Goal: Task Accomplishment & Management: Complete application form

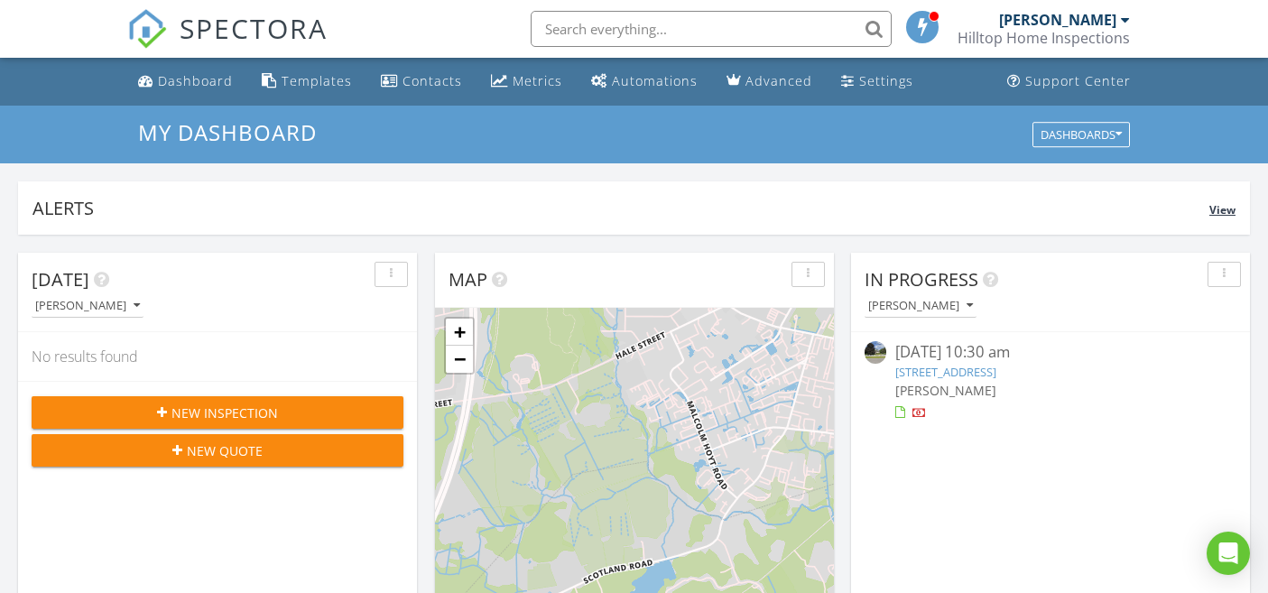
scroll to position [1670, 1296]
click at [938, 375] on link "5 Wilshire Dr, Londonderry, NH 03053" at bounding box center [945, 372] width 101 height 16
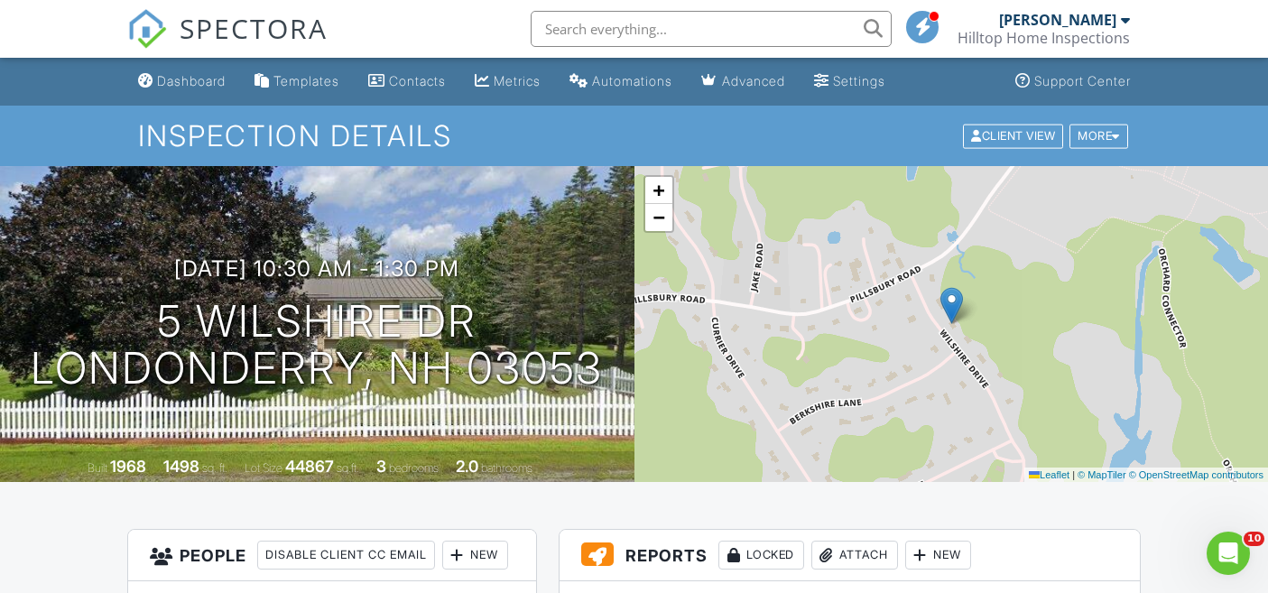
click at [190, 78] on div "Dashboard" at bounding box center [191, 80] width 69 height 15
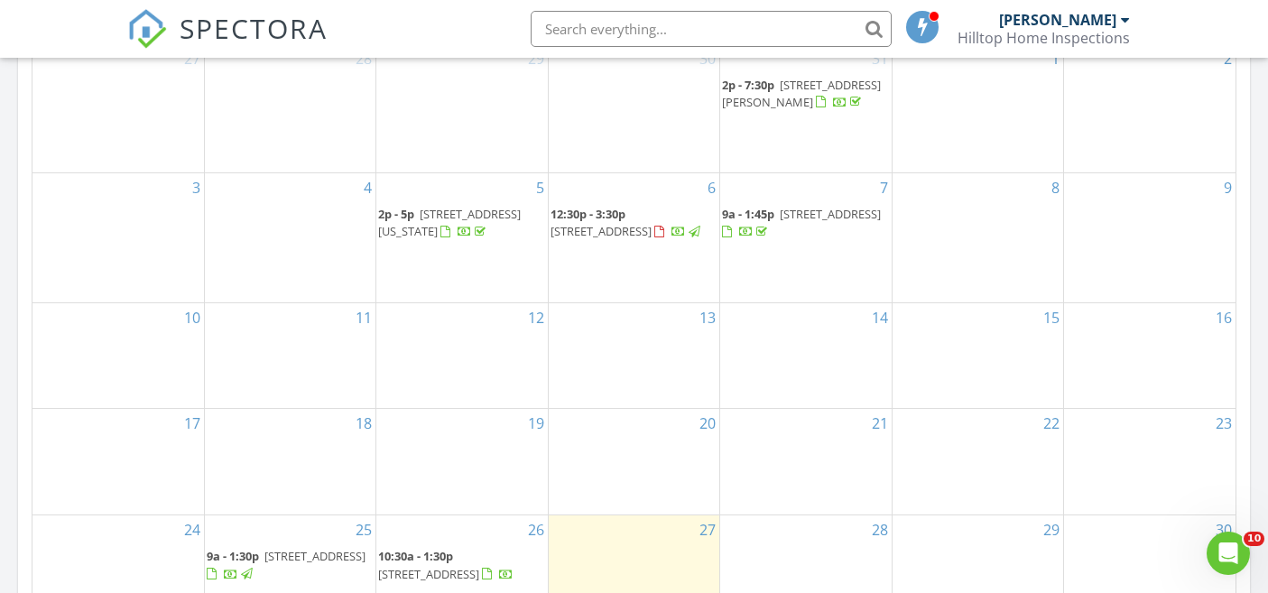
scroll to position [993, 0]
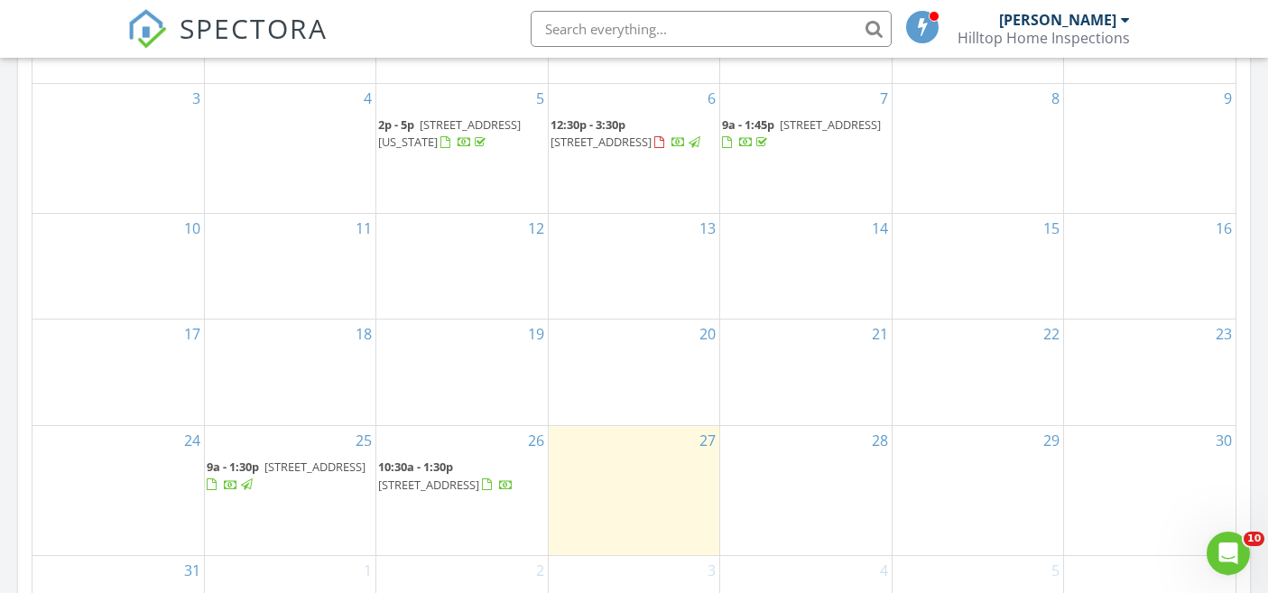
click at [322, 473] on span "30 Wildwood Dr, Newburyport 01950" at bounding box center [314, 466] width 101 height 16
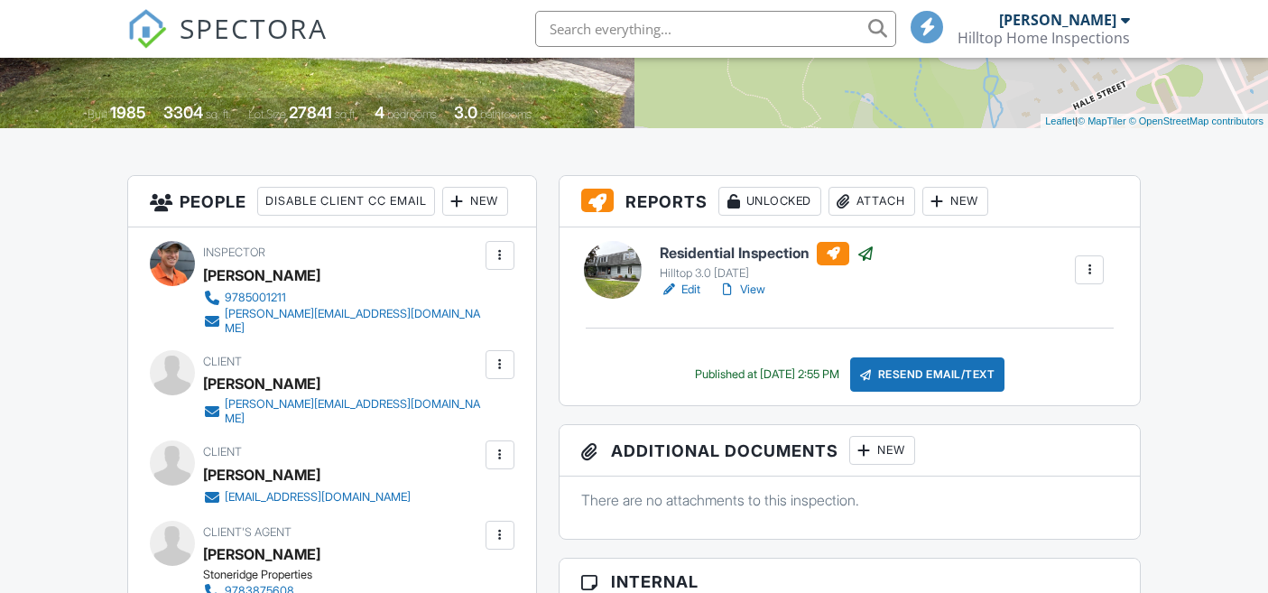
scroll to position [354, 0]
click at [672, 292] on div at bounding box center [669, 290] width 18 height 18
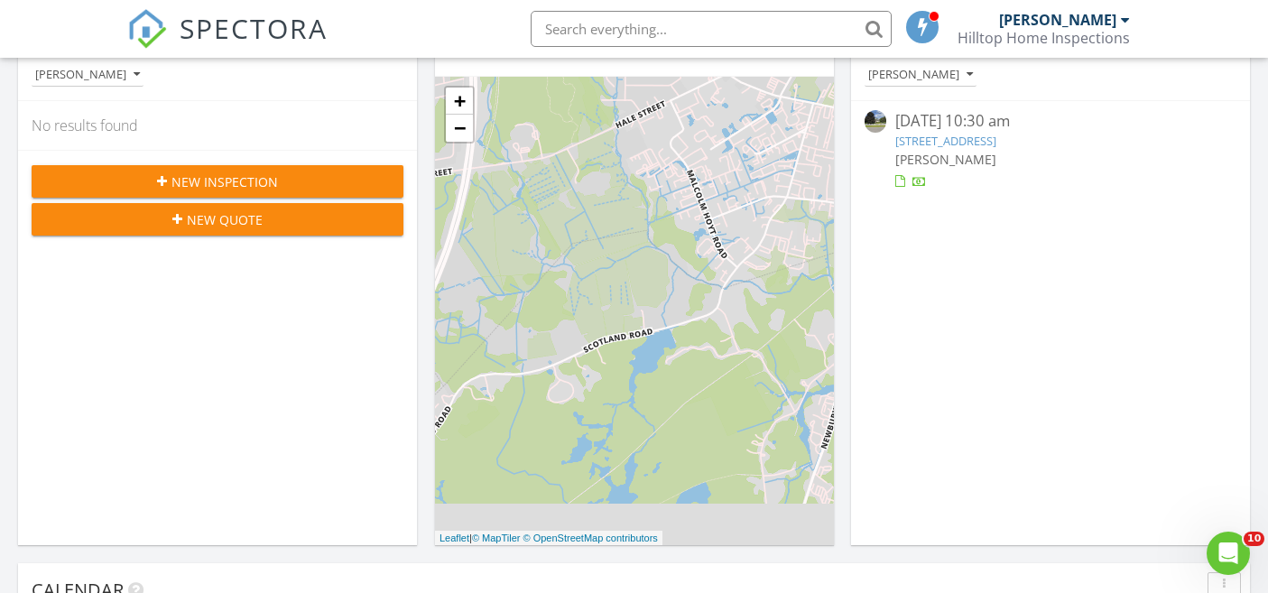
scroll to position [174, 0]
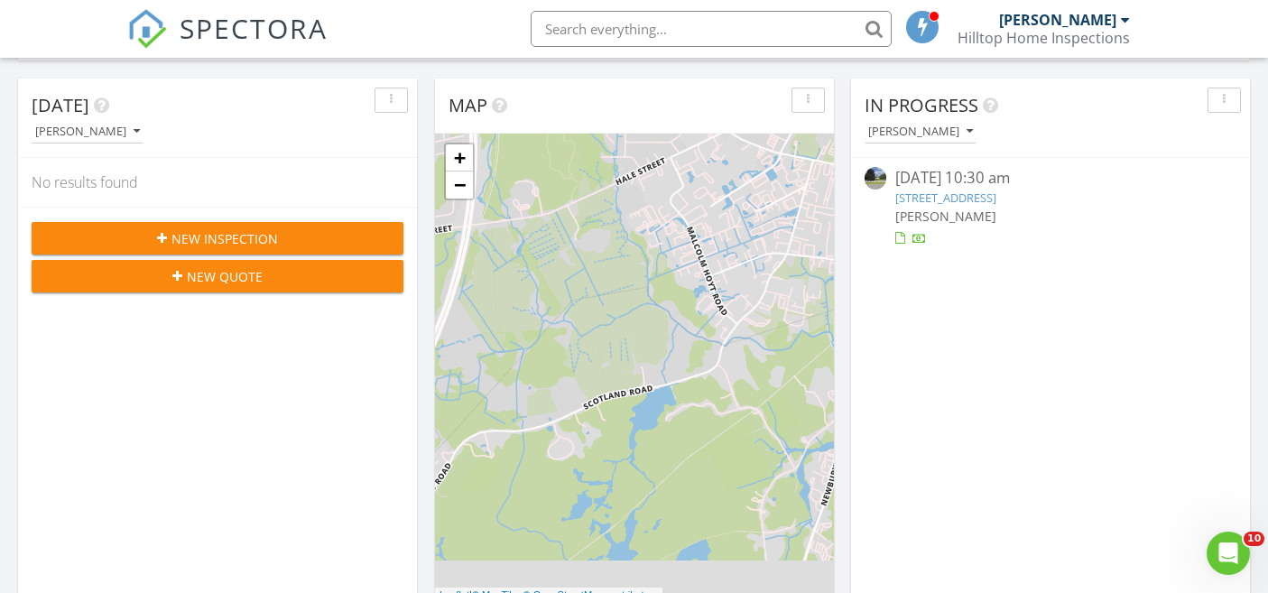
click at [996, 194] on link "[STREET_ADDRESS]" at bounding box center [945, 197] width 101 height 16
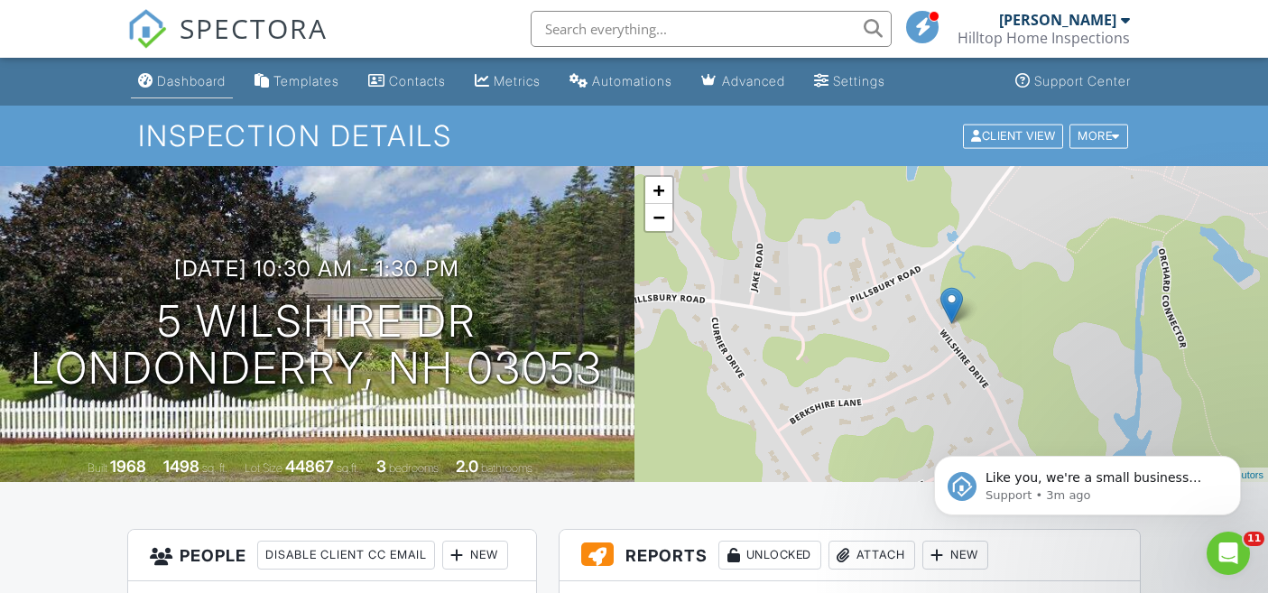
click at [210, 94] on link "Dashboard" at bounding box center [182, 81] width 102 height 33
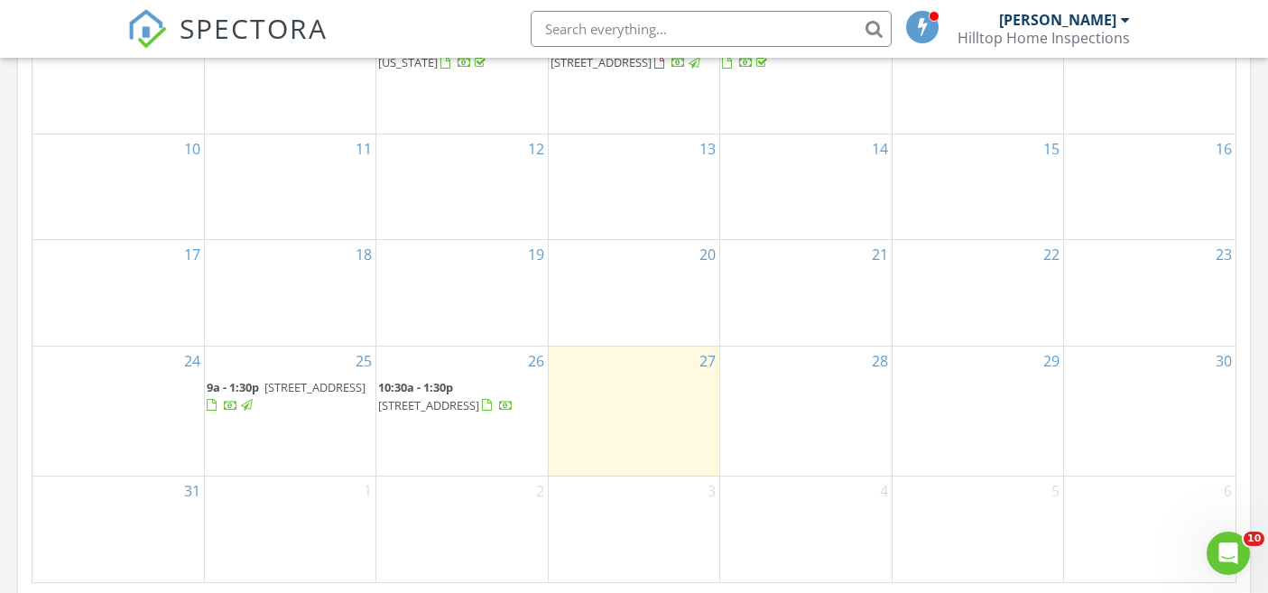
scroll to position [1083, 0]
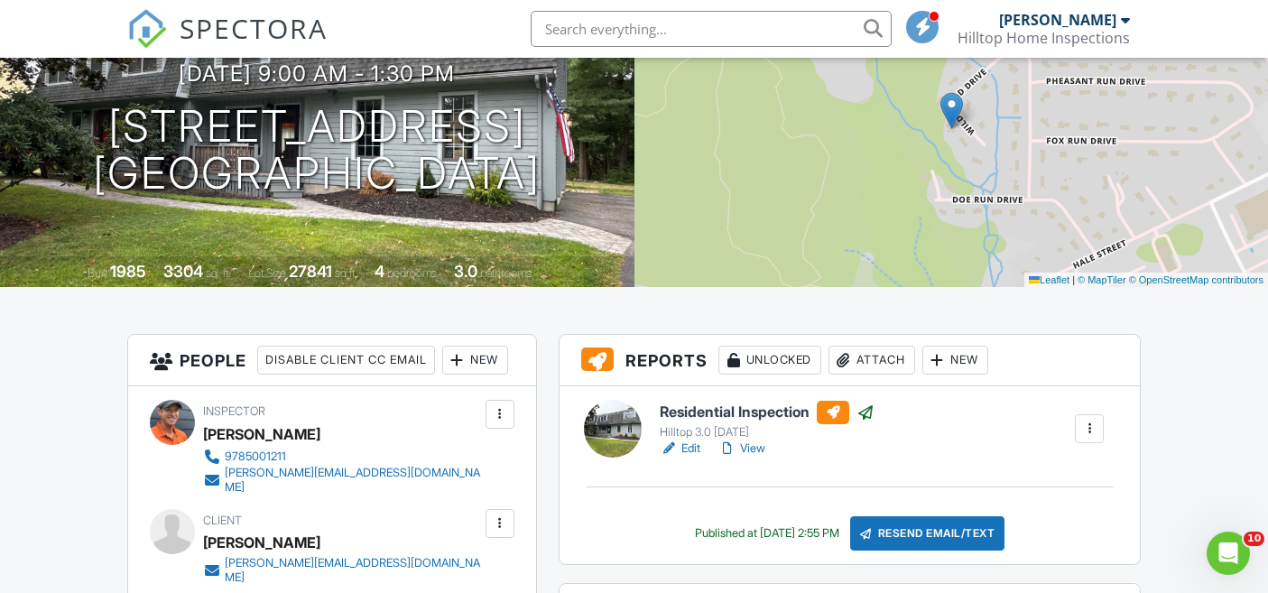
scroll to position [228, 0]
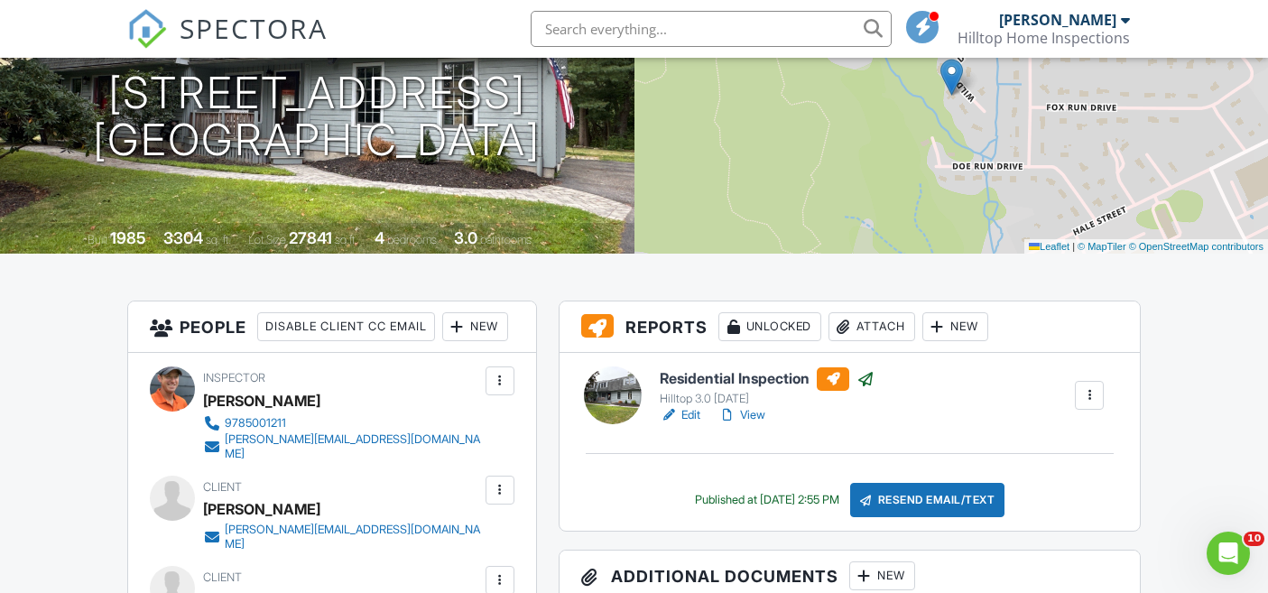
click at [1094, 398] on div at bounding box center [1089, 395] width 18 height 18
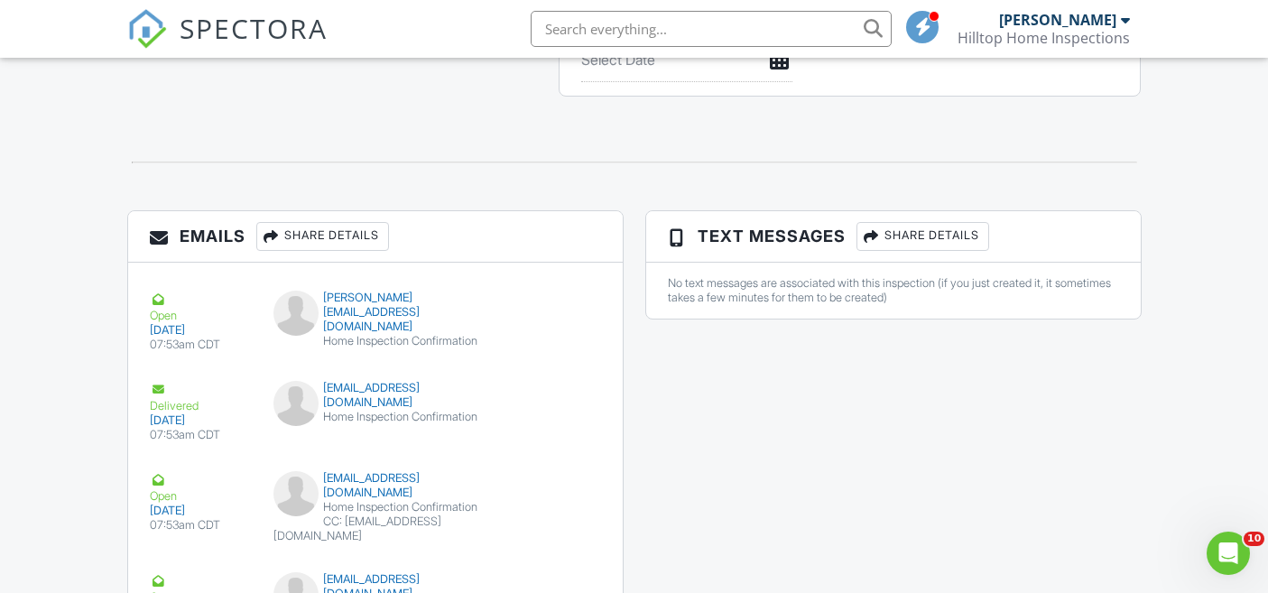
scroll to position [1749, 0]
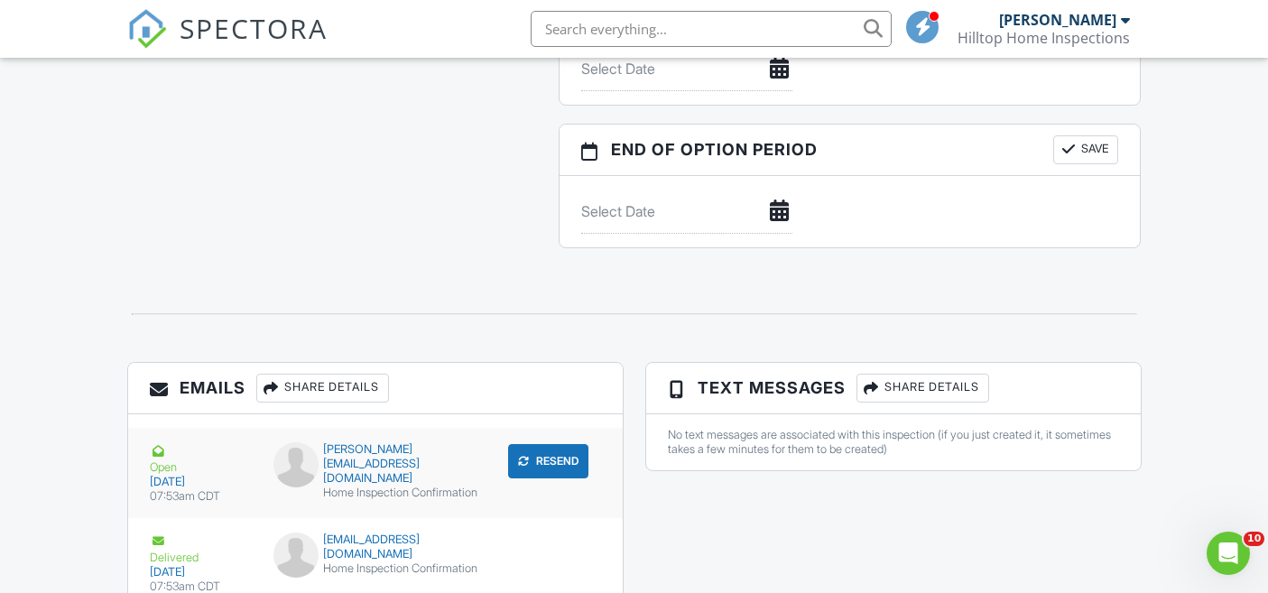
click at [551, 466] on button "Resend" at bounding box center [548, 461] width 80 height 34
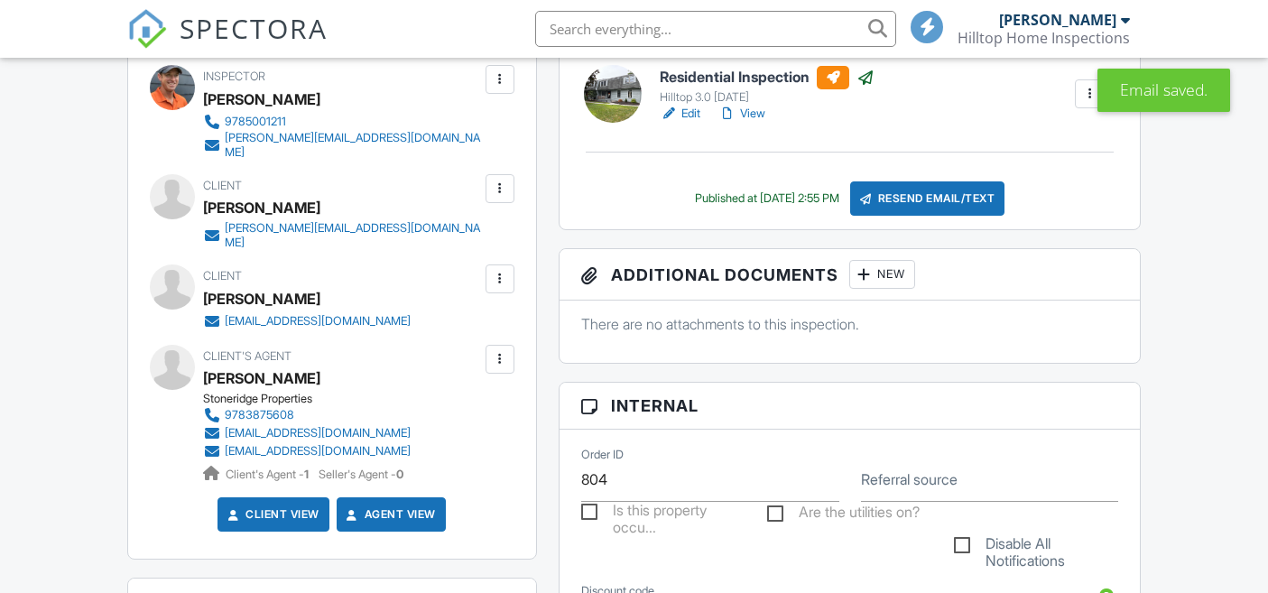
click at [505, 368] on div at bounding box center [500, 359] width 18 height 18
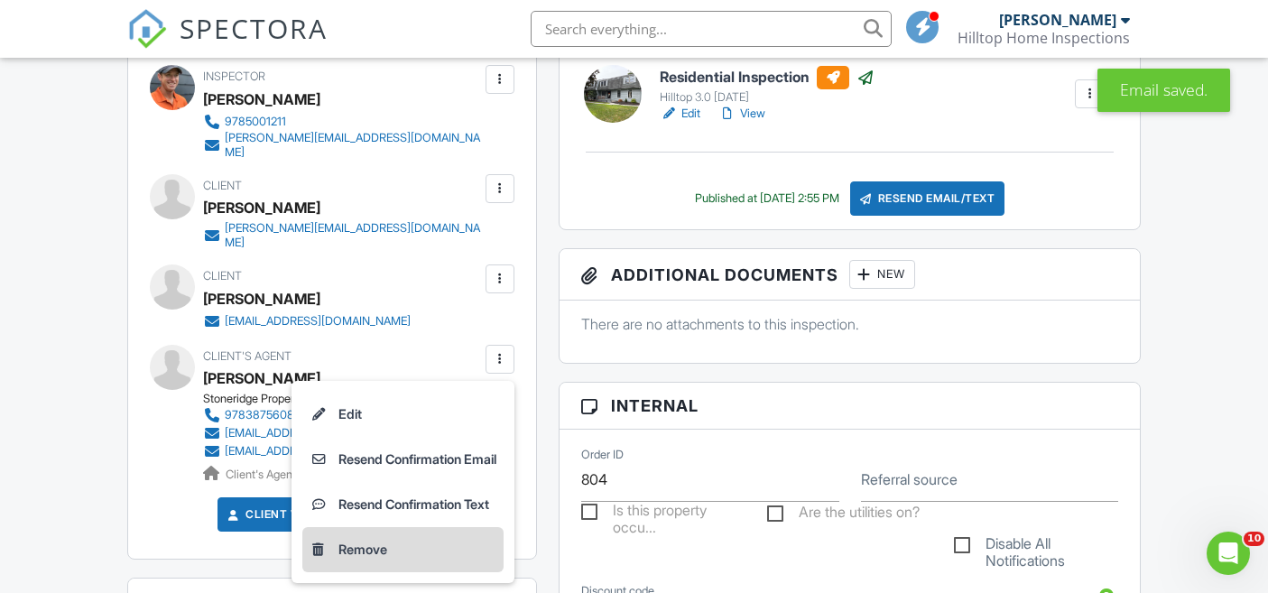
click at [346, 568] on li "Remove" at bounding box center [402, 549] width 201 height 45
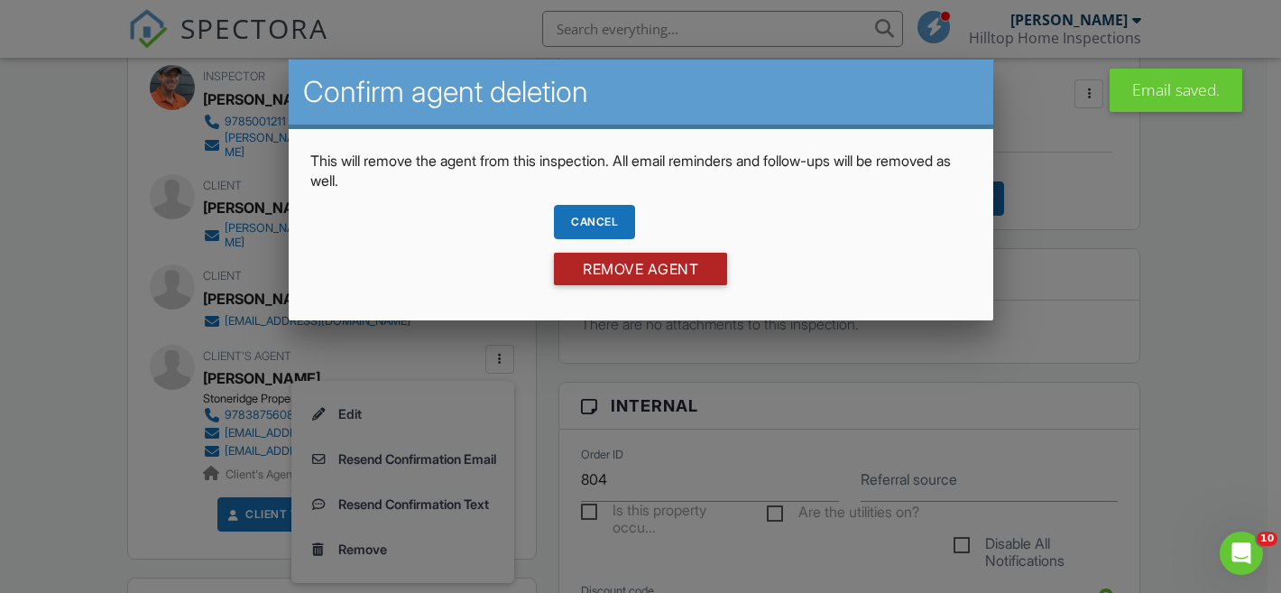
click at [674, 270] on input "Remove Agent" at bounding box center [640, 269] width 173 height 32
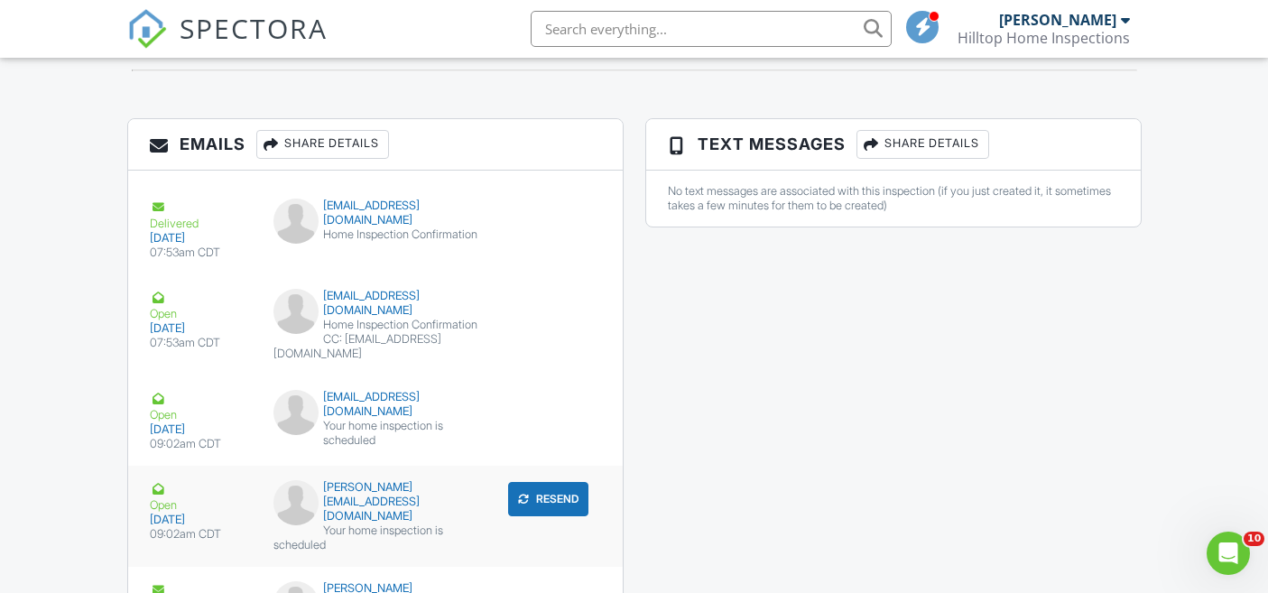
scroll to position [1993, 0]
click at [540, 515] on button "Resend" at bounding box center [548, 498] width 80 height 34
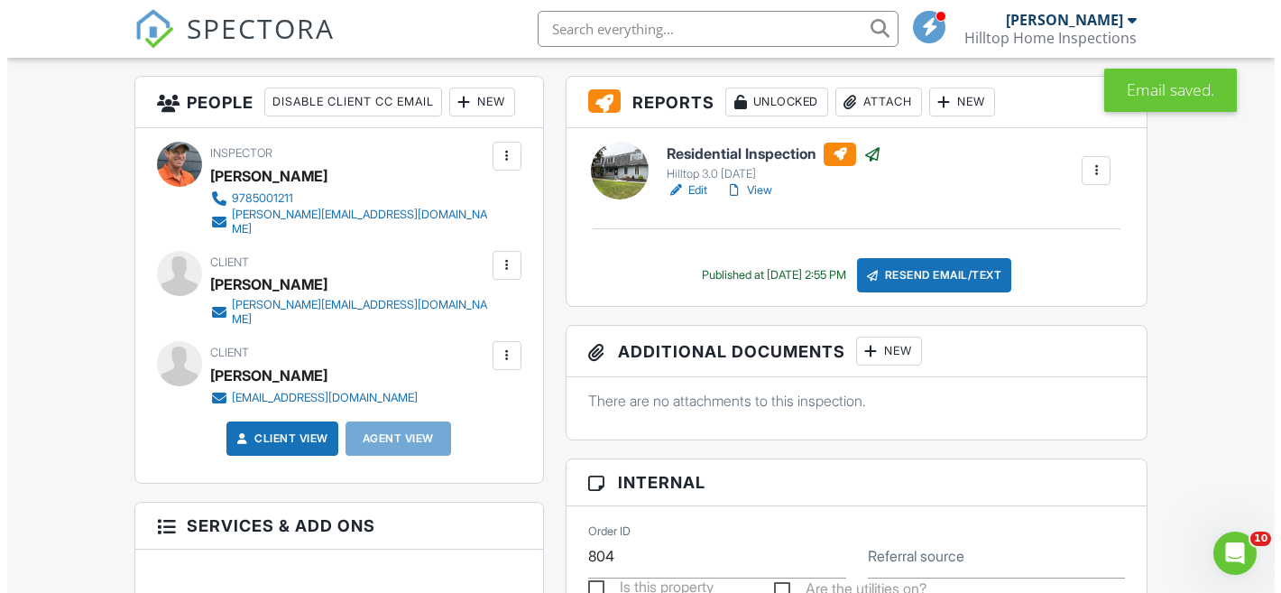
scroll to position [446, 0]
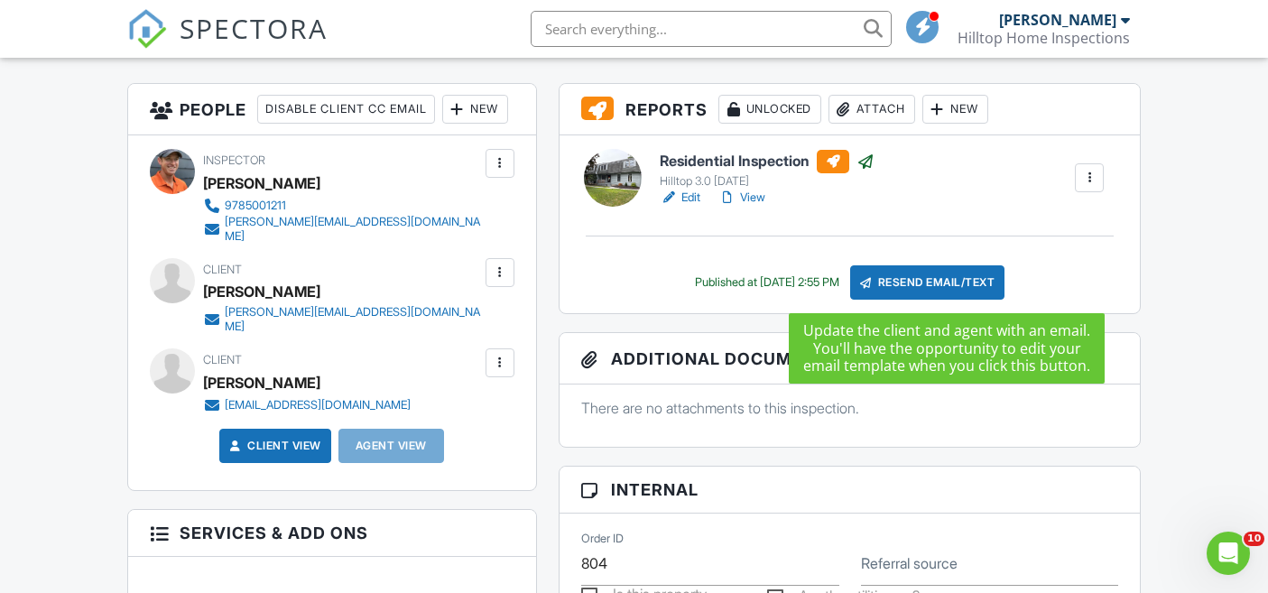
click at [908, 283] on div "Resend Email/Text" at bounding box center [927, 282] width 155 height 34
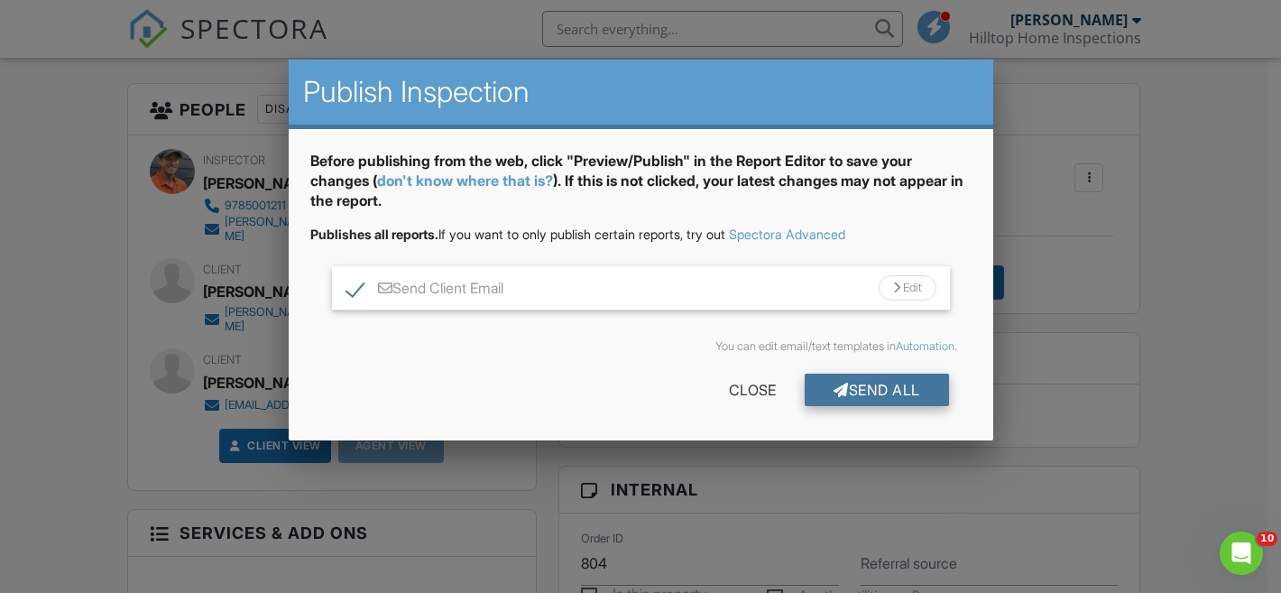
click at [891, 387] on div "Send All" at bounding box center [877, 390] width 144 height 32
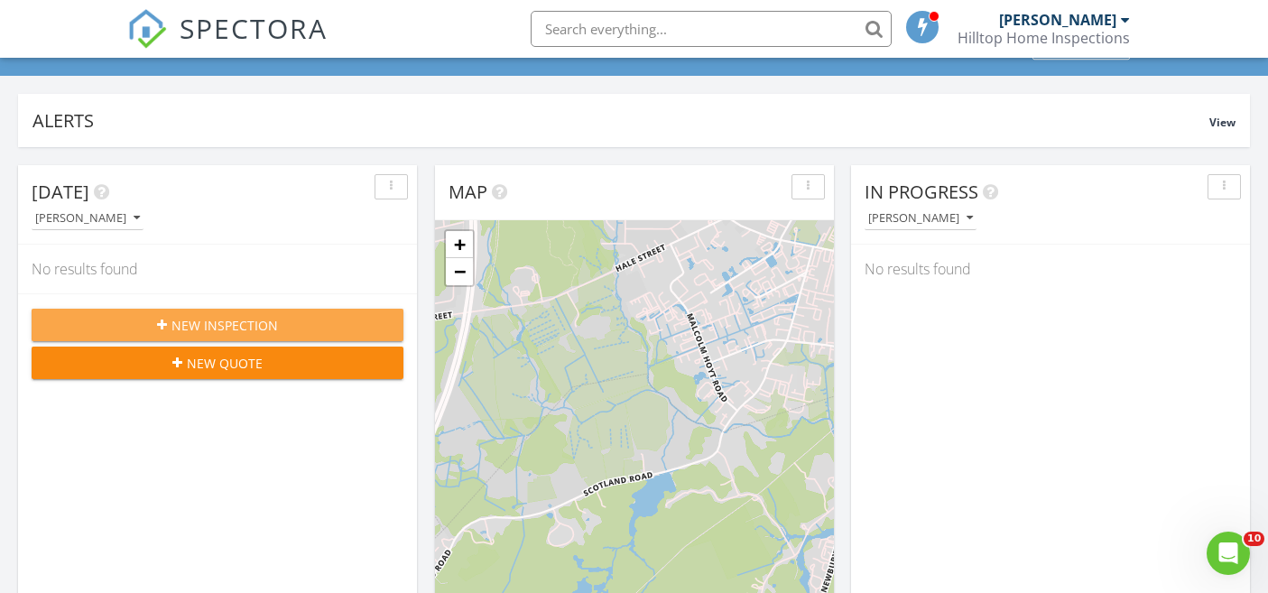
click at [333, 322] on div "New Inspection" at bounding box center [217, 325] width 343 height 19
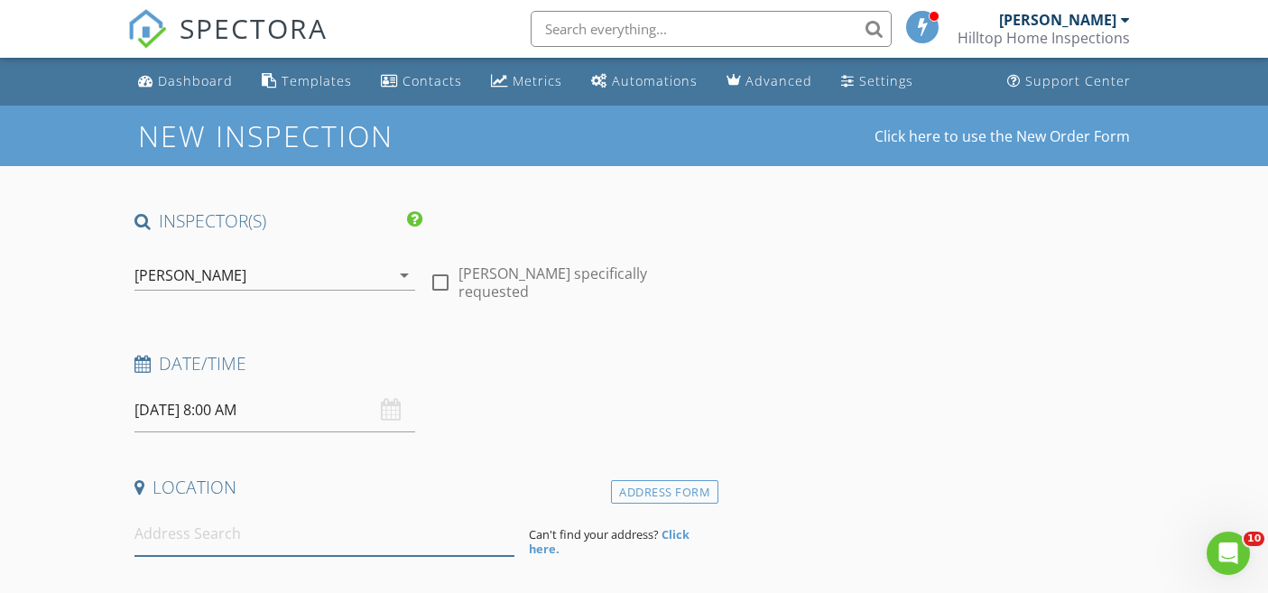
click at [239, 540] on input at bounding box center [324, 534] width 380 height 44
type input "135 Water Street, Newburyport, MA, USA"
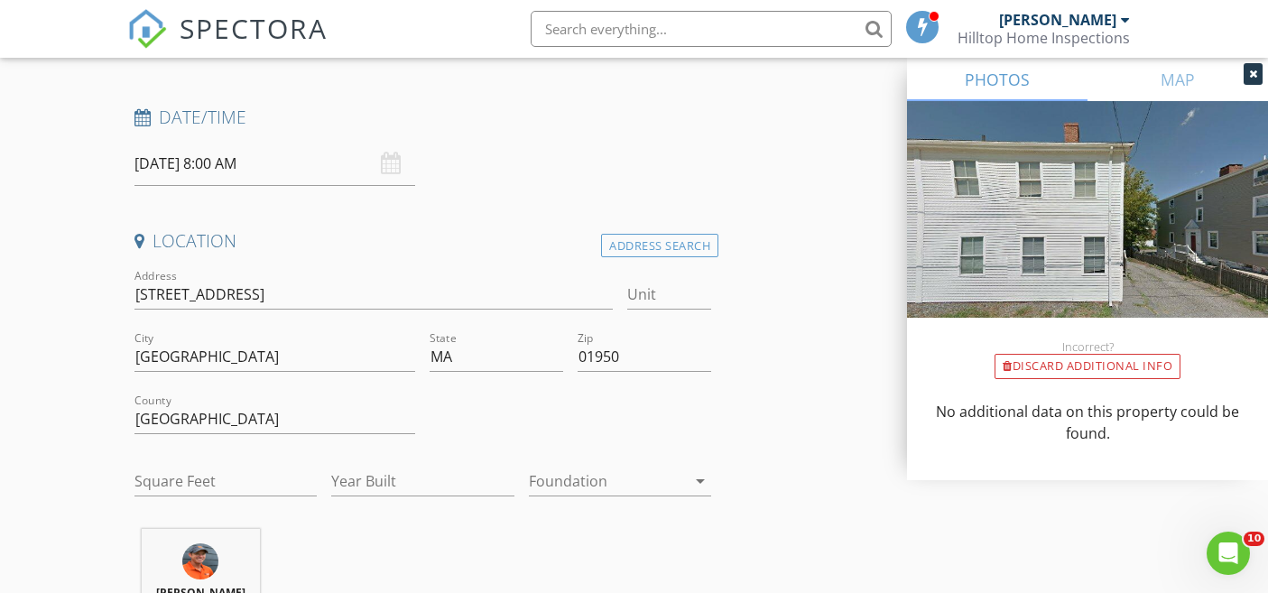
scroll to position [267, 0]
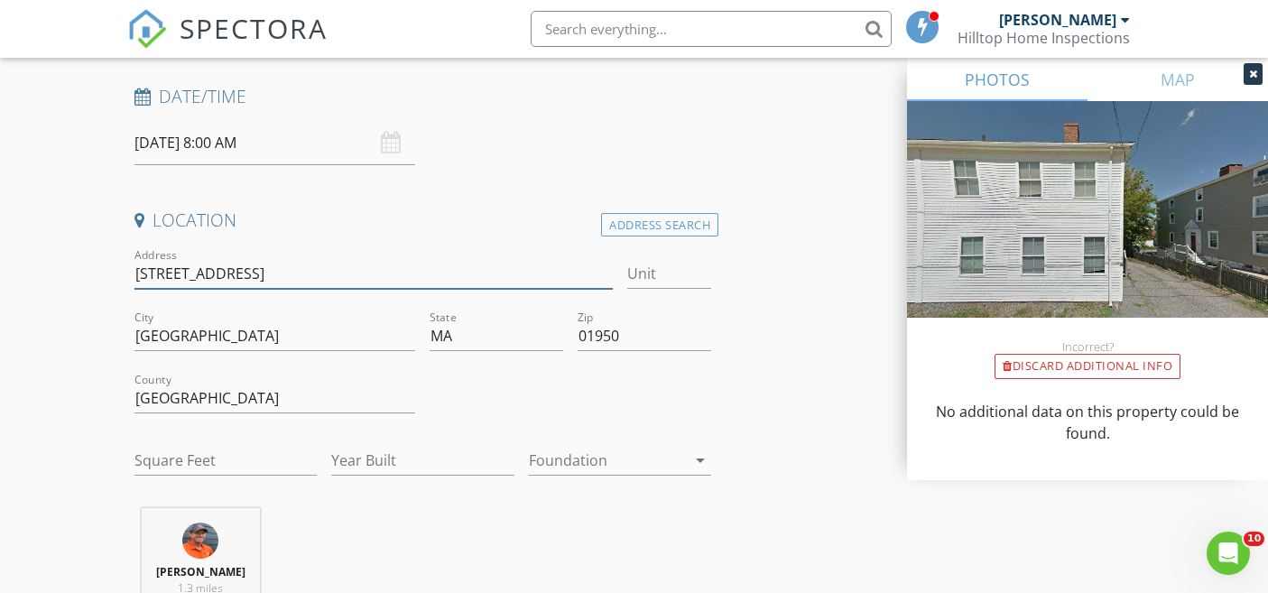
click at [138, 274] on input "135 Water St" at bounding box center [373, 274] width 478 height 30
type input "129-135 Water St"
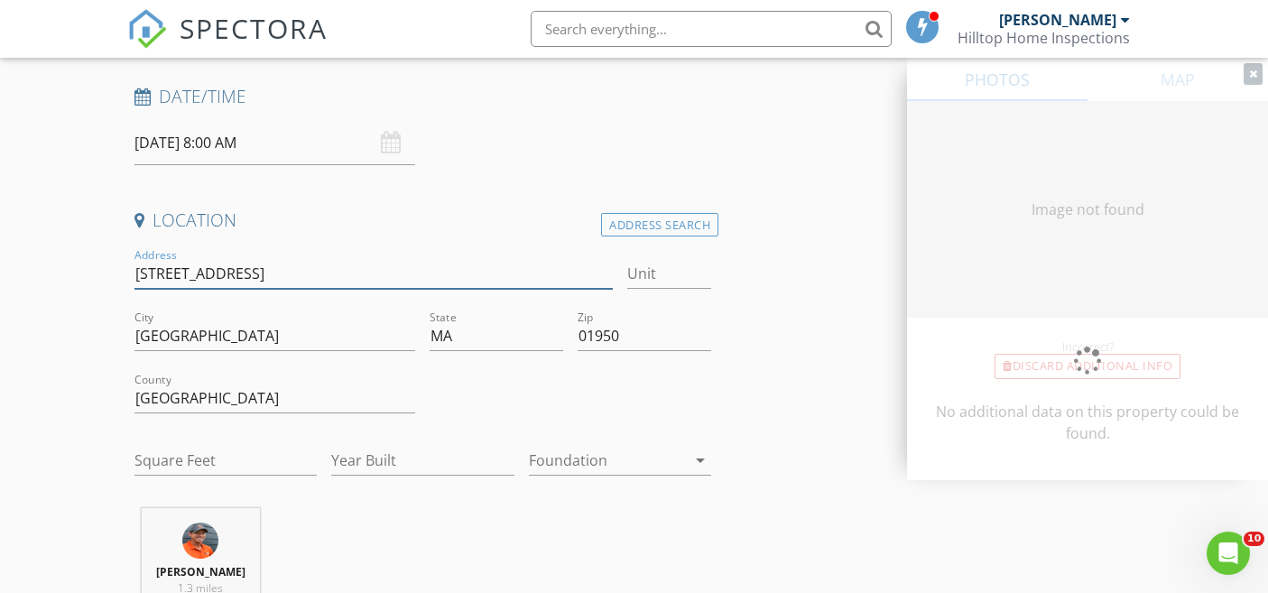
type input "3564"
type input "1850"
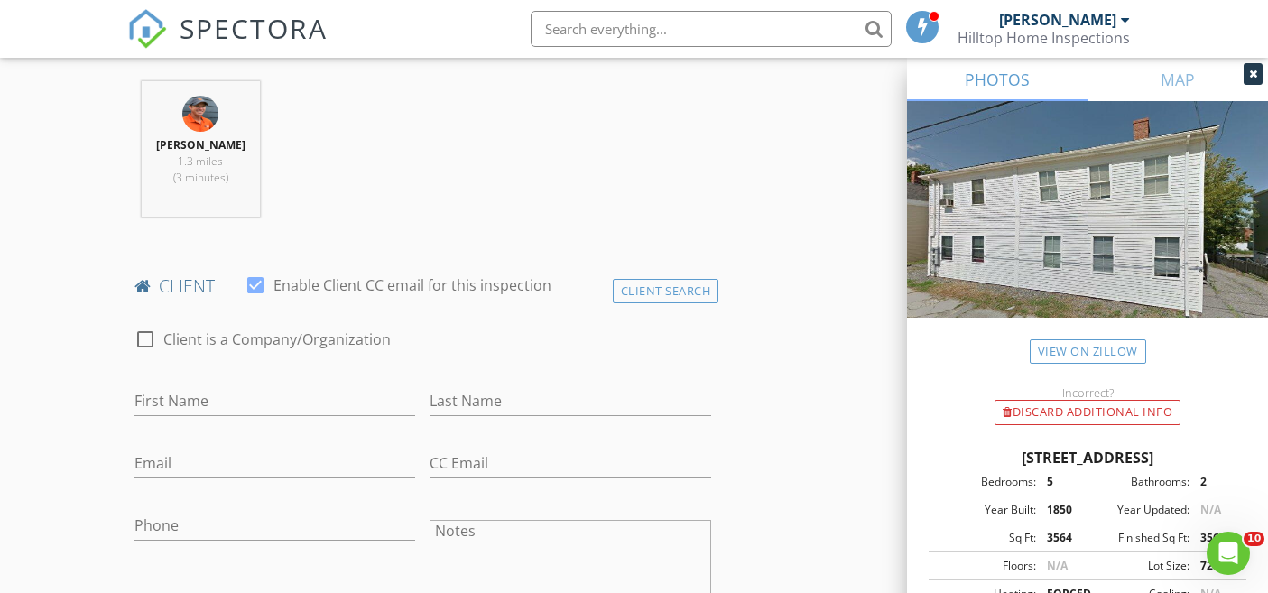
scroll to position [758, 0]
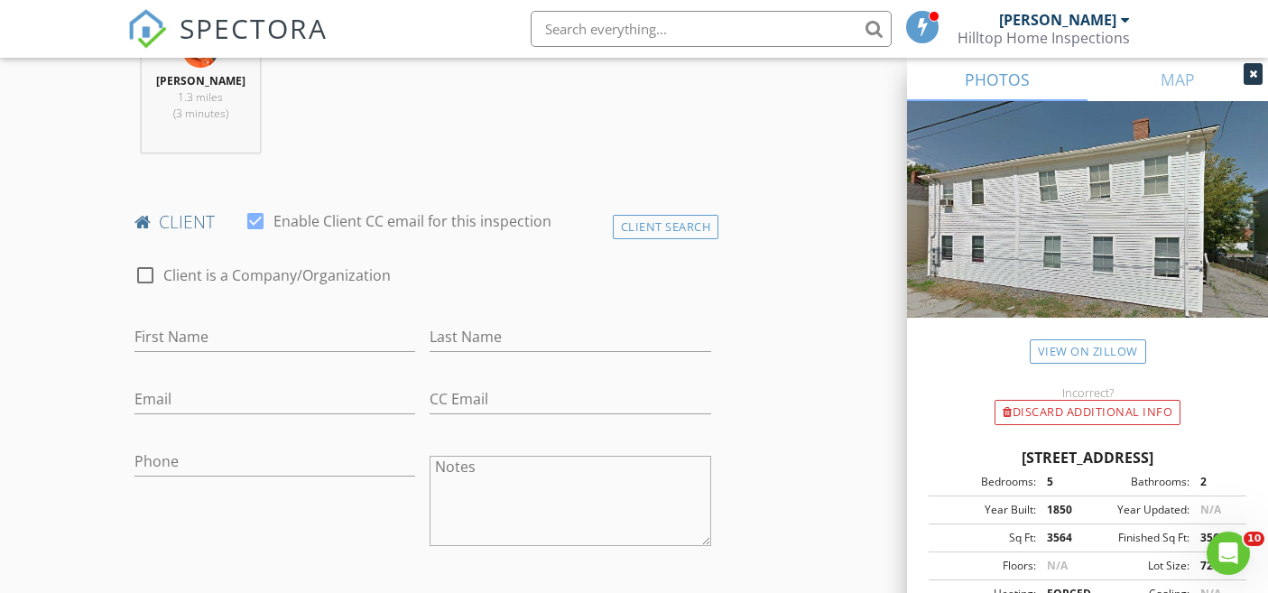
type input "129-135 Water St"
click at [237, 340] on input "First Name" at bounding box center [275, 337] width 282 height 30
type input "Scott"
type input "Livermore"
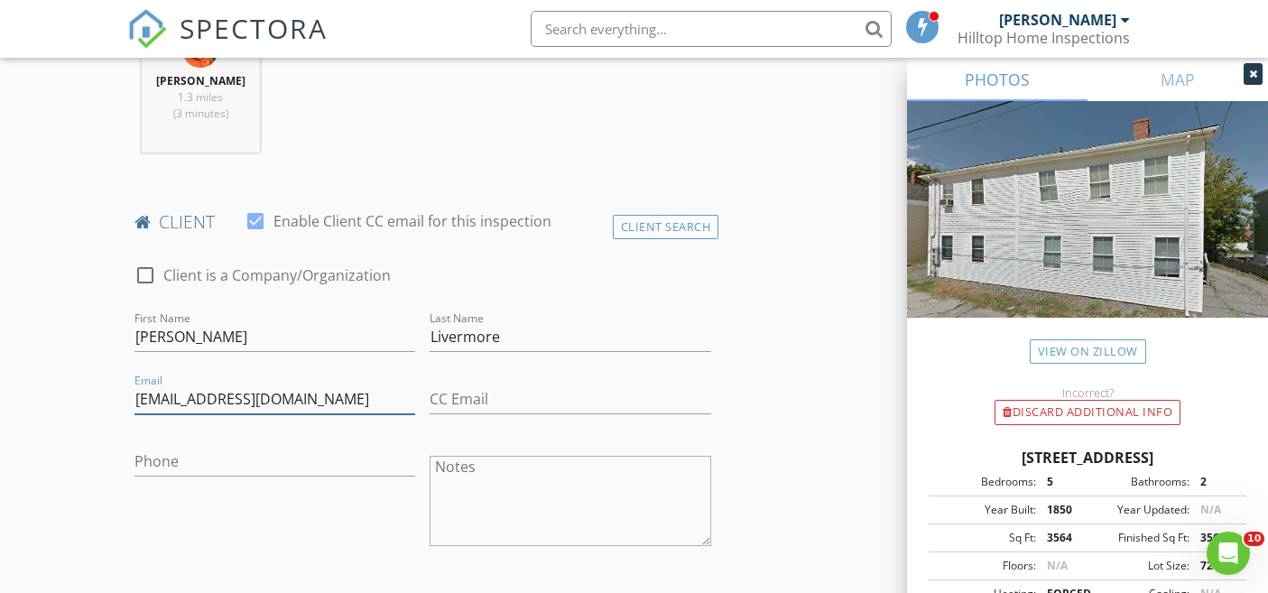
type input "swlivermore100@gmail.com"
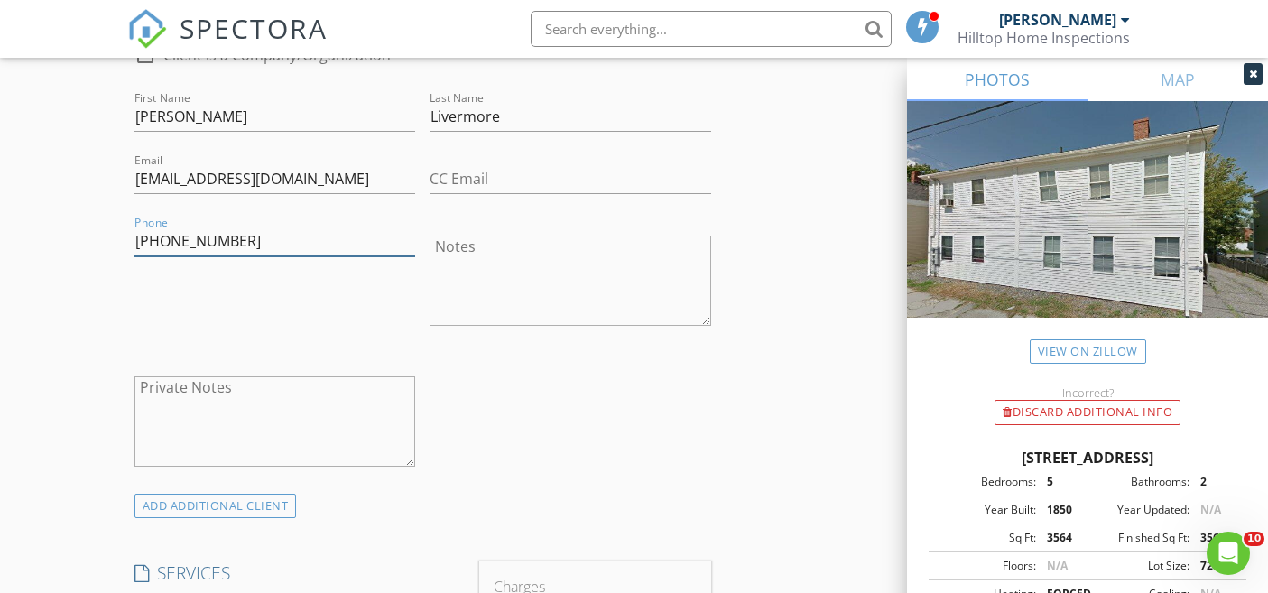
scroll to position [1112, 0]
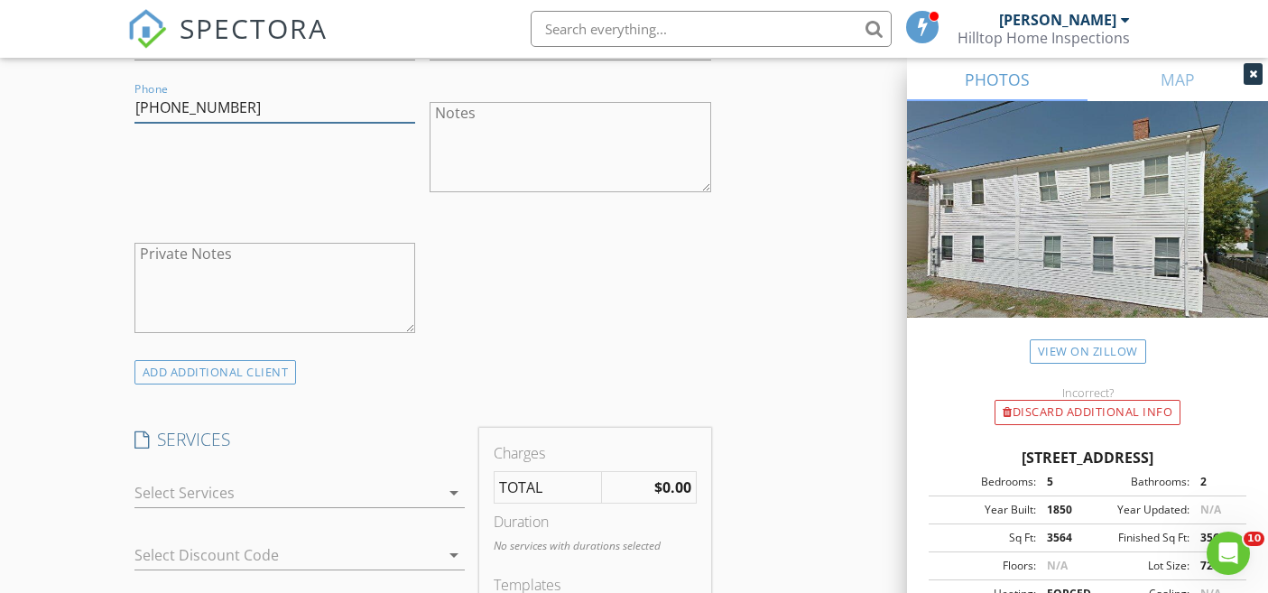
type input "603-234-3199"
click at [281, 494] on div at bounding box center [286, 492] width 305 height 29
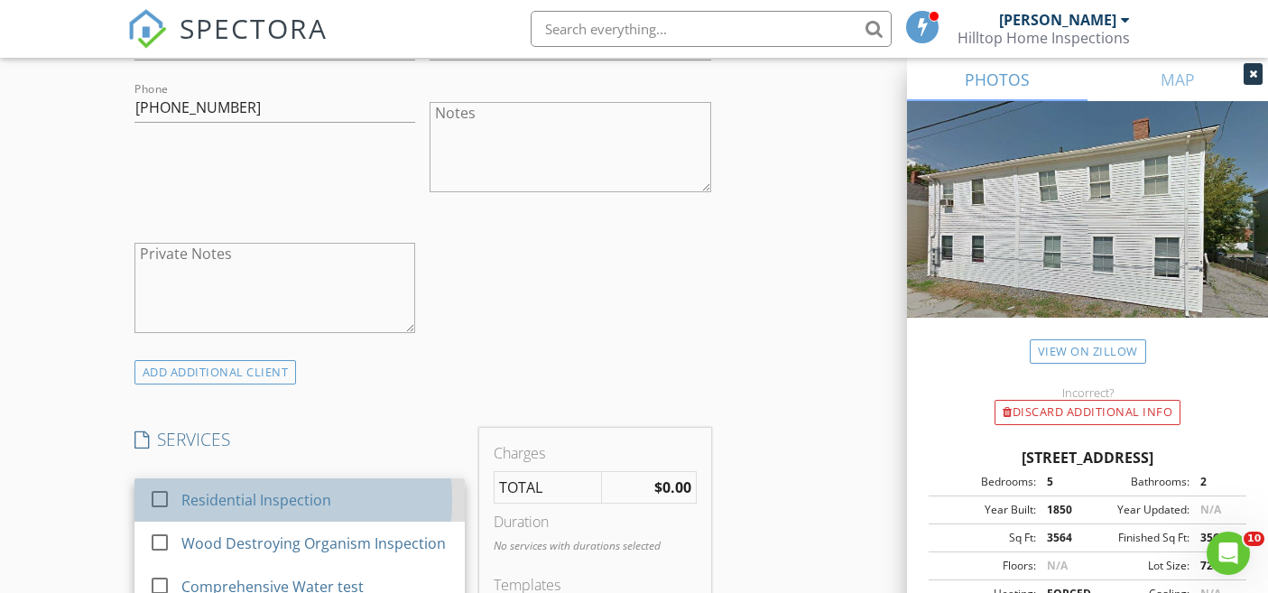
click at [278, 497] on div "Residential Inspection" at bounding box center [255, 500] width 150 height 22
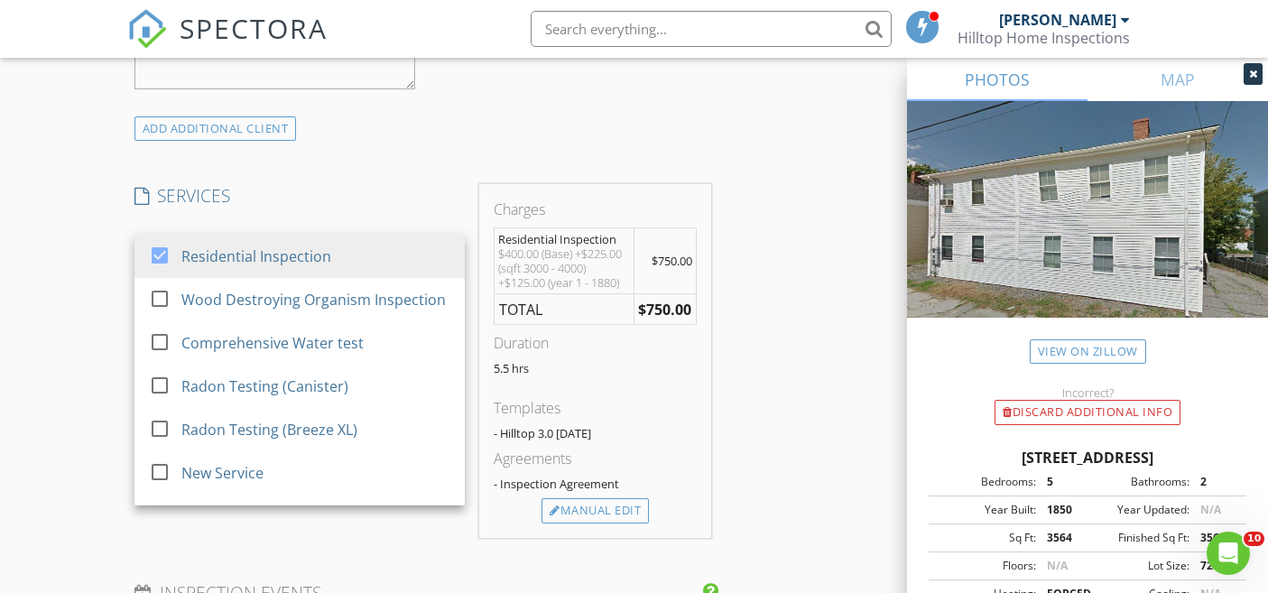
scroll to position [1362, 0]
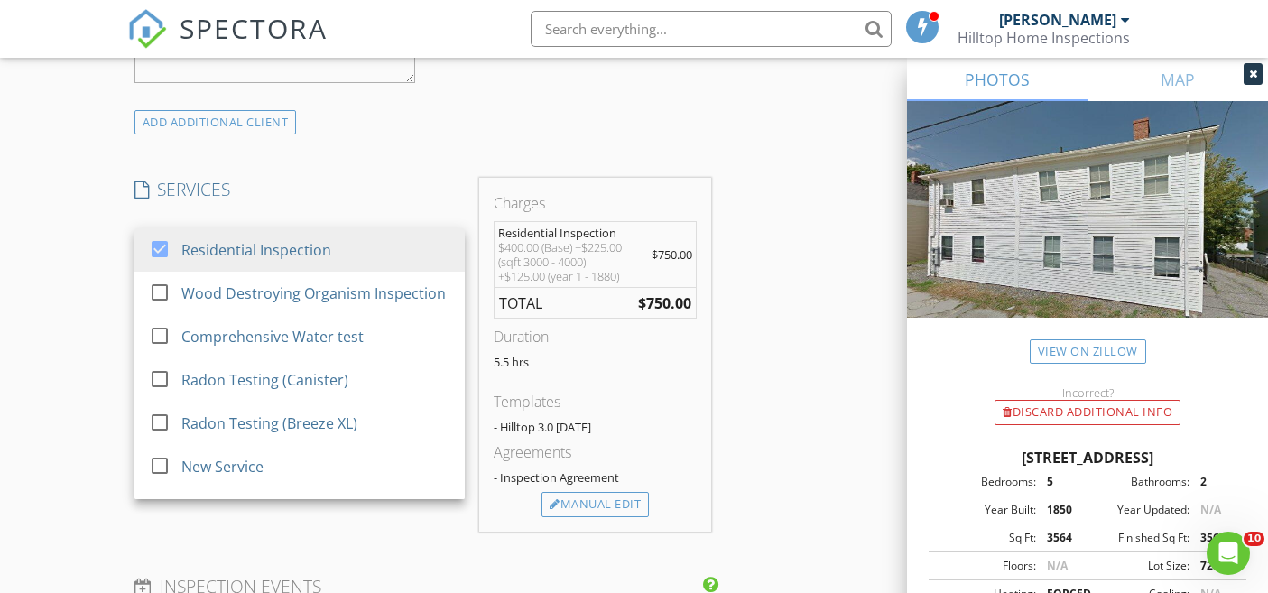
click at [756, 307] on div "INSPECTOR(S) check_box Kevin Stromski PRIMARY Kevin Stromski arrow_drop_down ch…" at bounding box center [634, 378] width 1014 height 3061
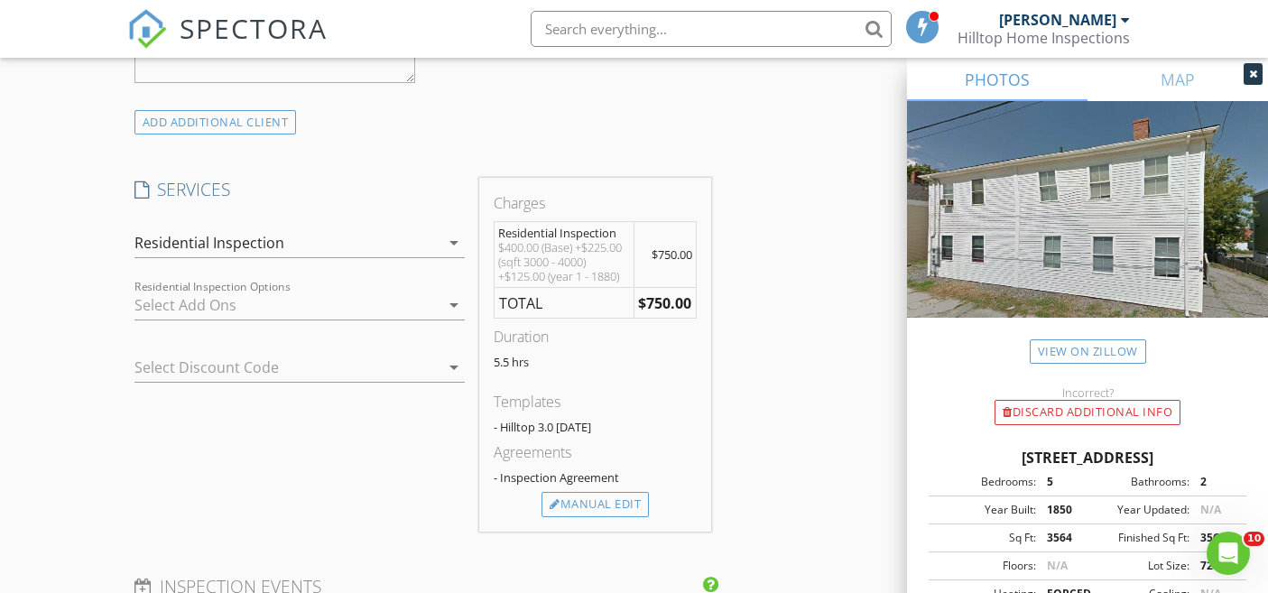
click at [416, 309] on div at bounding box center [286, 305] width 305 height 29
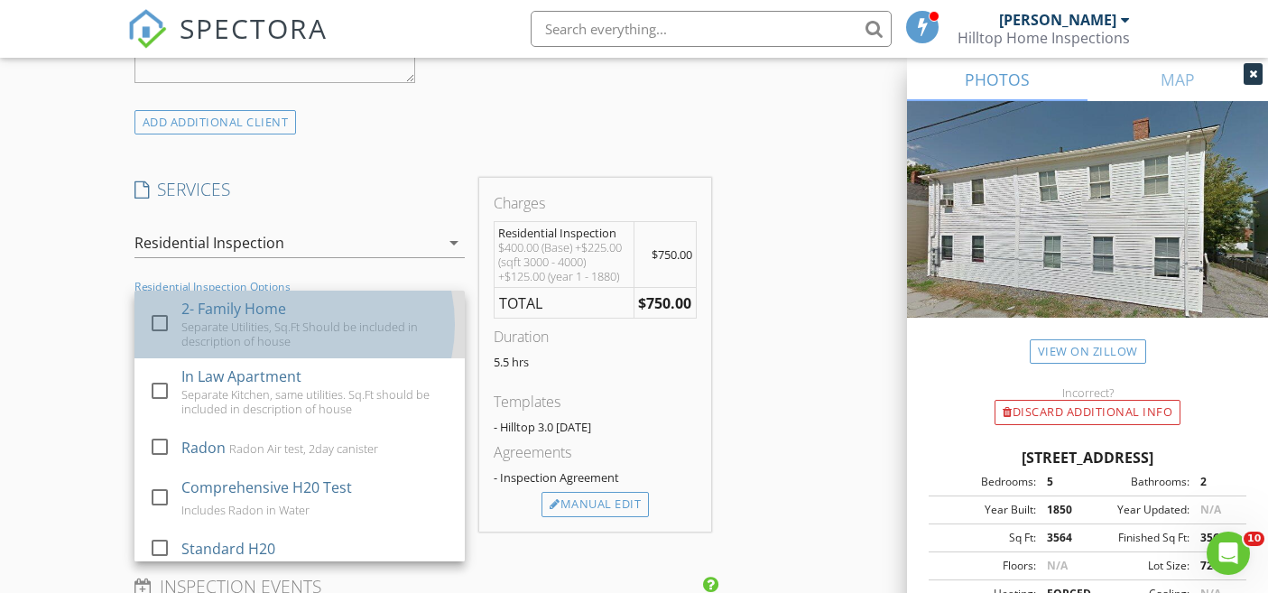
click at [254, 324] on div "Separate Utilities, Sq.Ft Should be included in description of house" at bounding box center [314, 333] width 269 height 29
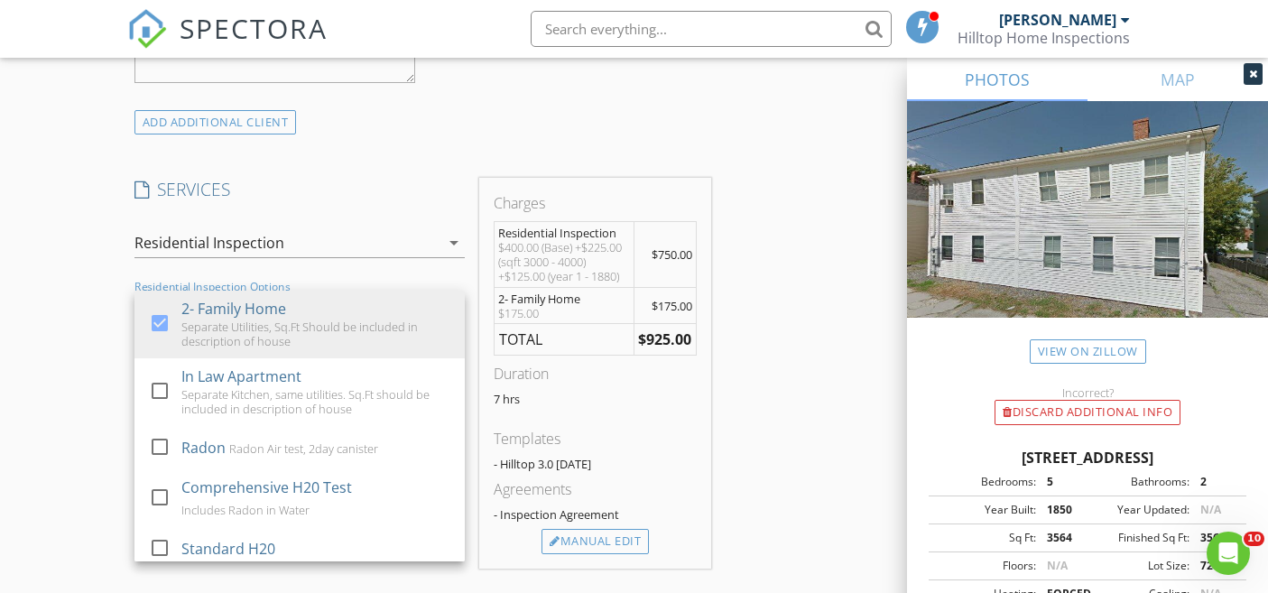
click at [757, 359] on div "INSPECTOR(S) check_box Kevin Stromski PRIMARY Kevin Stromski arrow_drop_down ch…" at bounding box center [634, 397] width 1014 height 3098
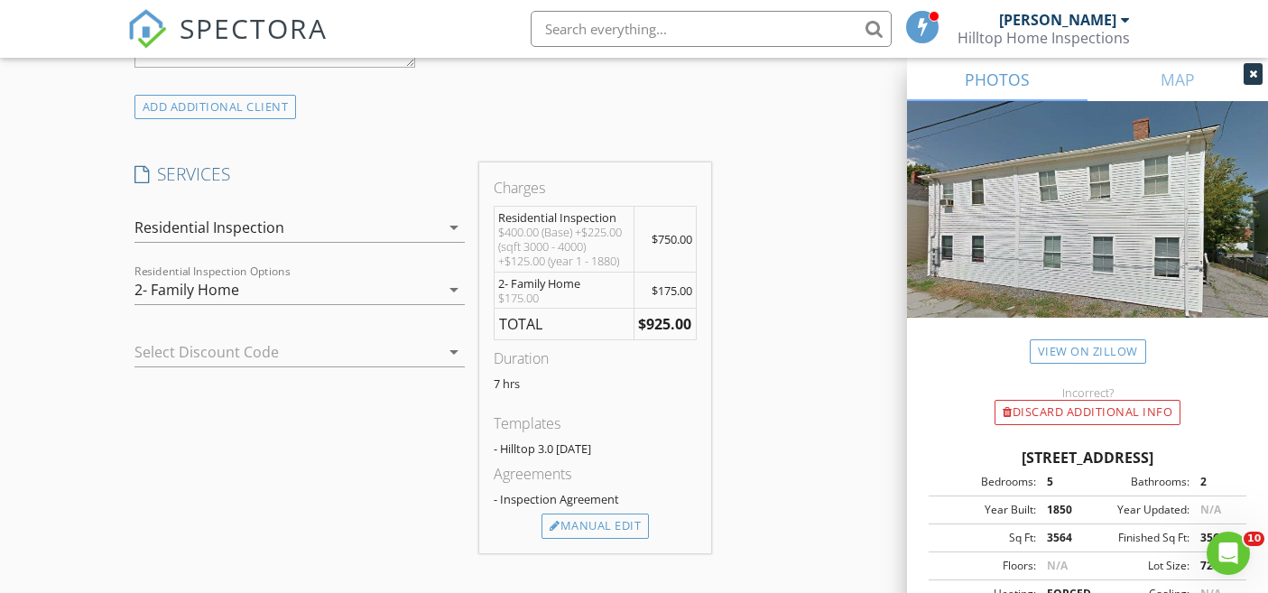
scroll to position [1378, 0]
click at [315, 291] on div "2- Family Home" at bounding box center [286, 288] width 305 height 29
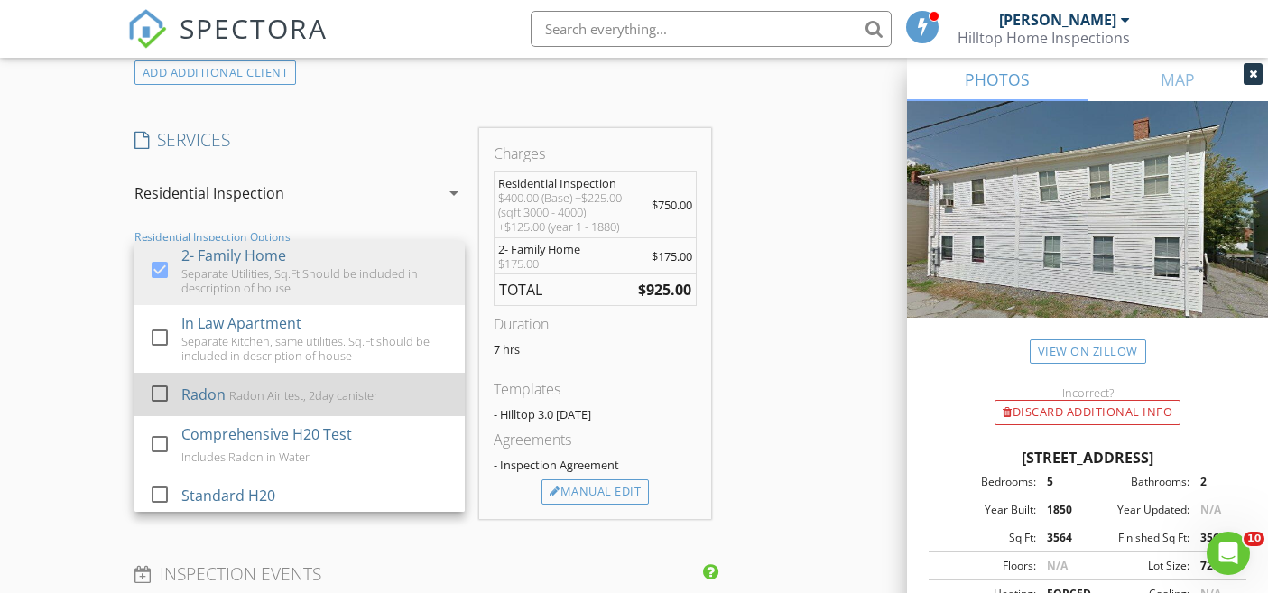
scroll to position [8, 0]
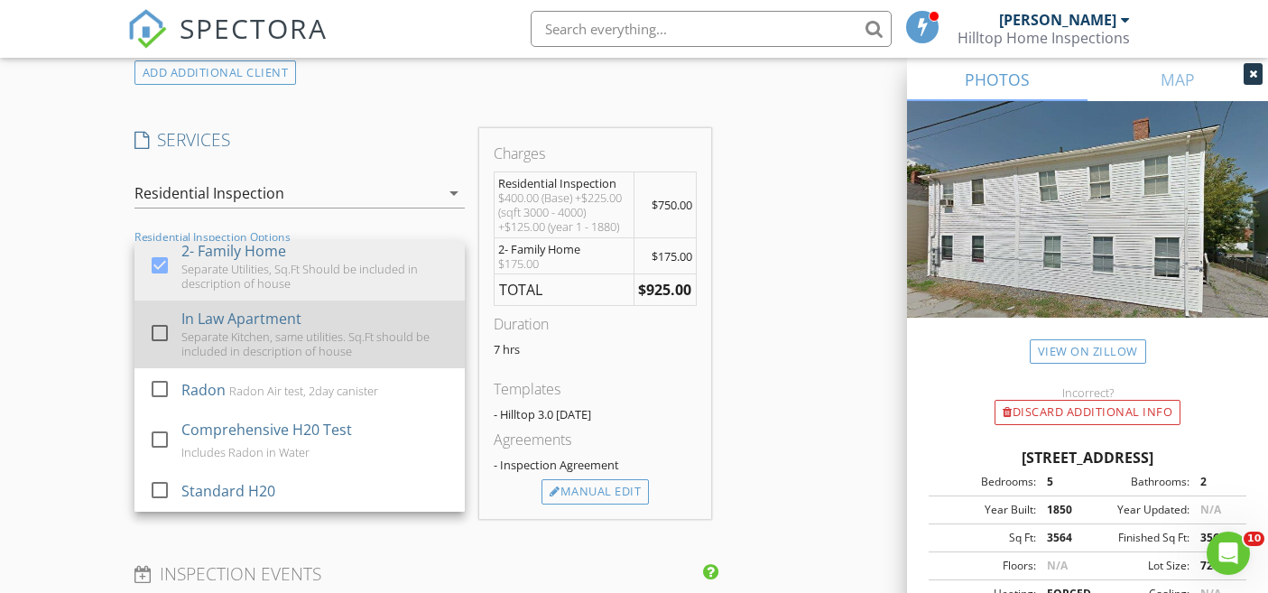
click at [162, 330] on div at bounding box center [159, 333] width 31 height 31
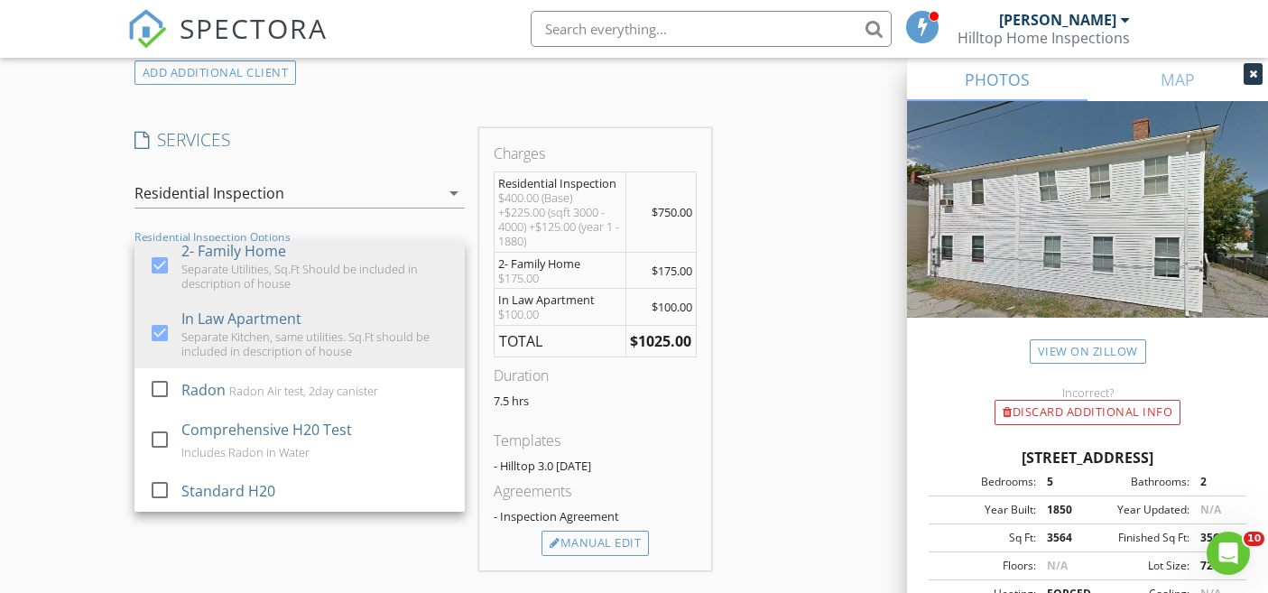
click at [774, 322] on div "INSPECTOR(S) check_box Kevin Stromski PRIMARY Kevin Stromski arrow_drop_down ch…" at bounding box center [634, 372] width 1014 height 3149
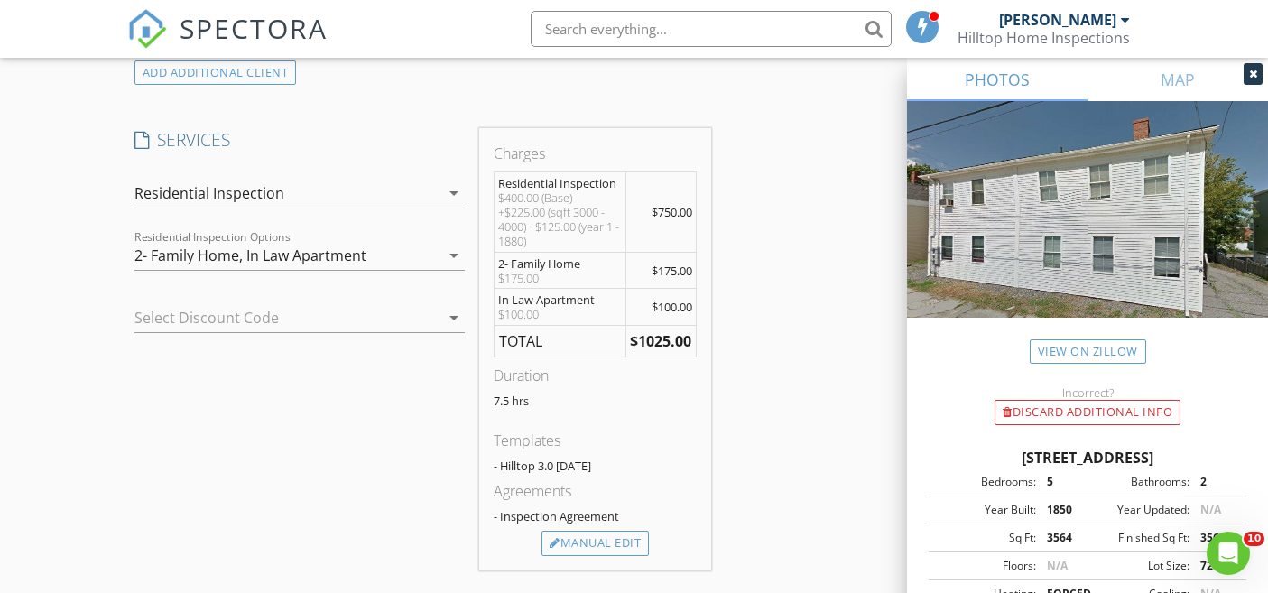
click at [351, 251] on div "In Law Apartment" at bounding box center [306, 255] width 120 height 16
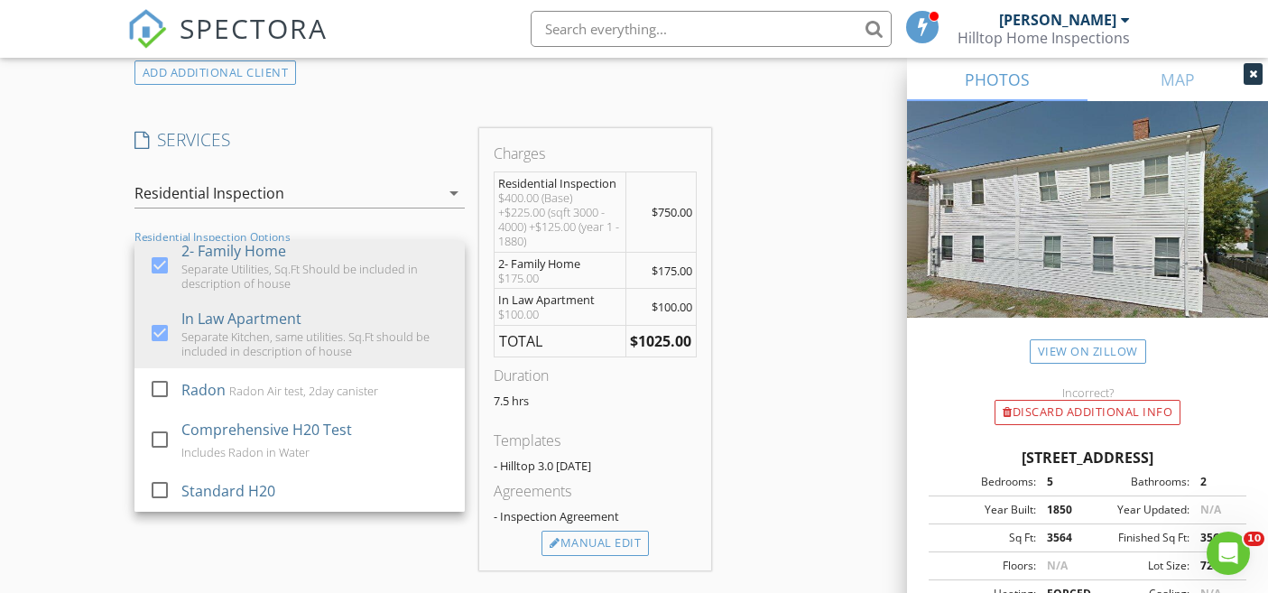
click at [113, 372] on div "New Inspection Click here to use the New Order Form INSPECTOR(S) check_box Kevi…" at bounding box center [634, 342] width 1268 height 3297
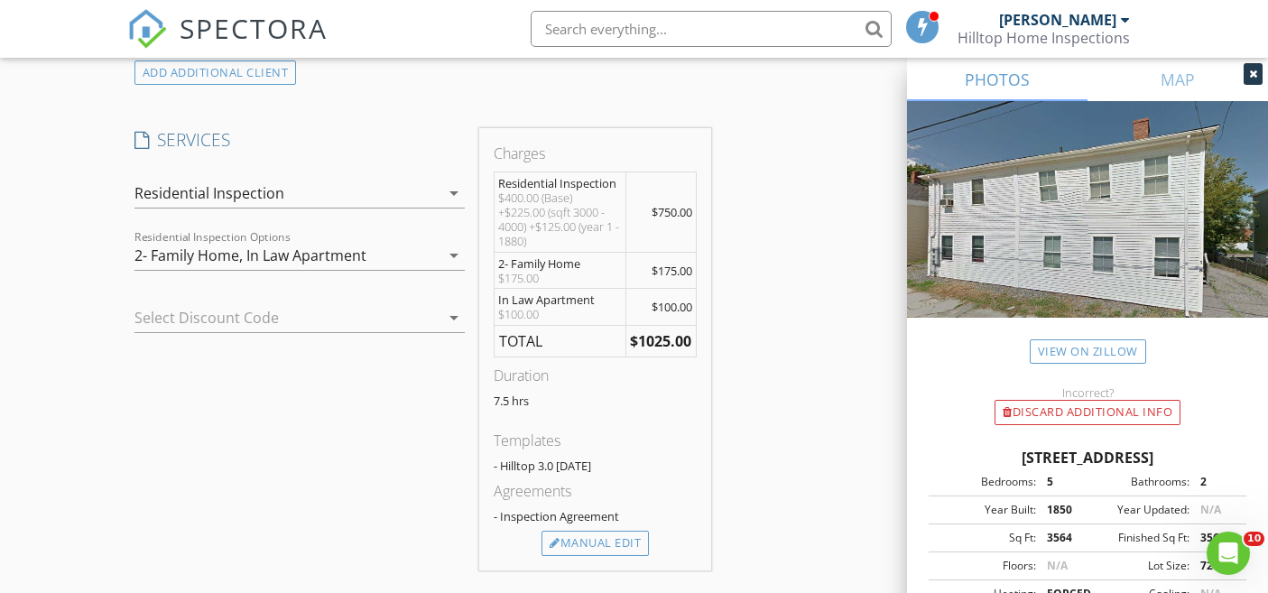
click at [131, 372] on div "SERVICES check_box Residential Inspection check_box_outline_blank Wood Destroyi…" at bounding box center [299, 348] width 345 height 441
click at [396, 246] on div "2- Family Home, In Law Apartment" at bounding box center [286, 255] width 305 height 29
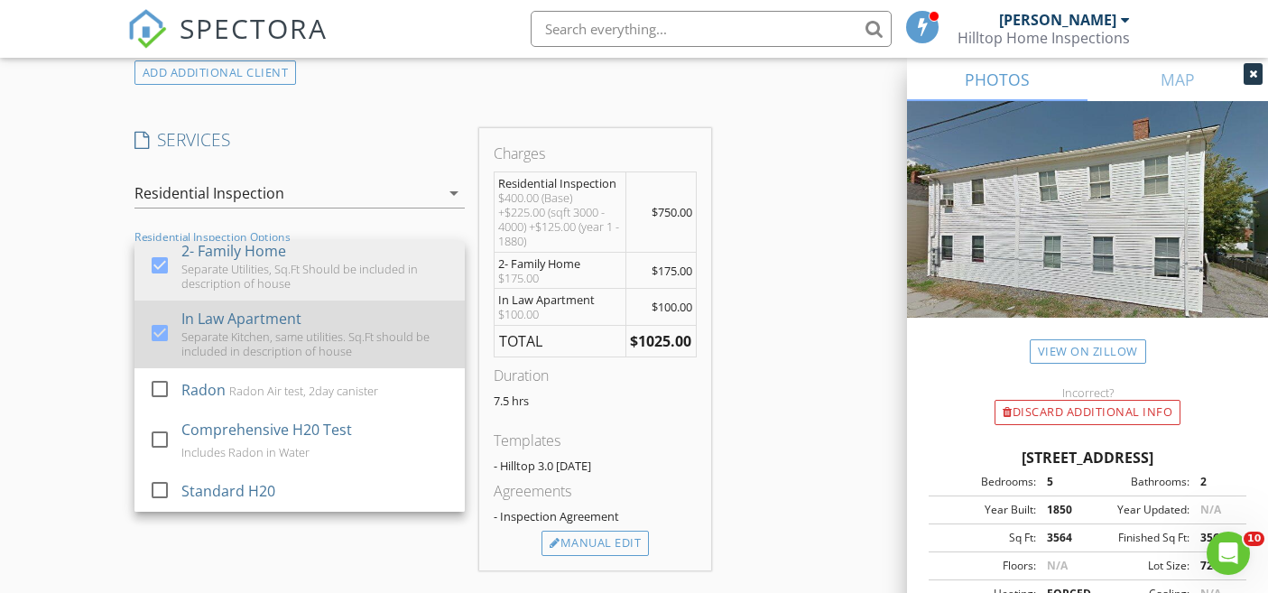
click at [162, 341] on div at bounding box center [159, 333] width 31 height 31
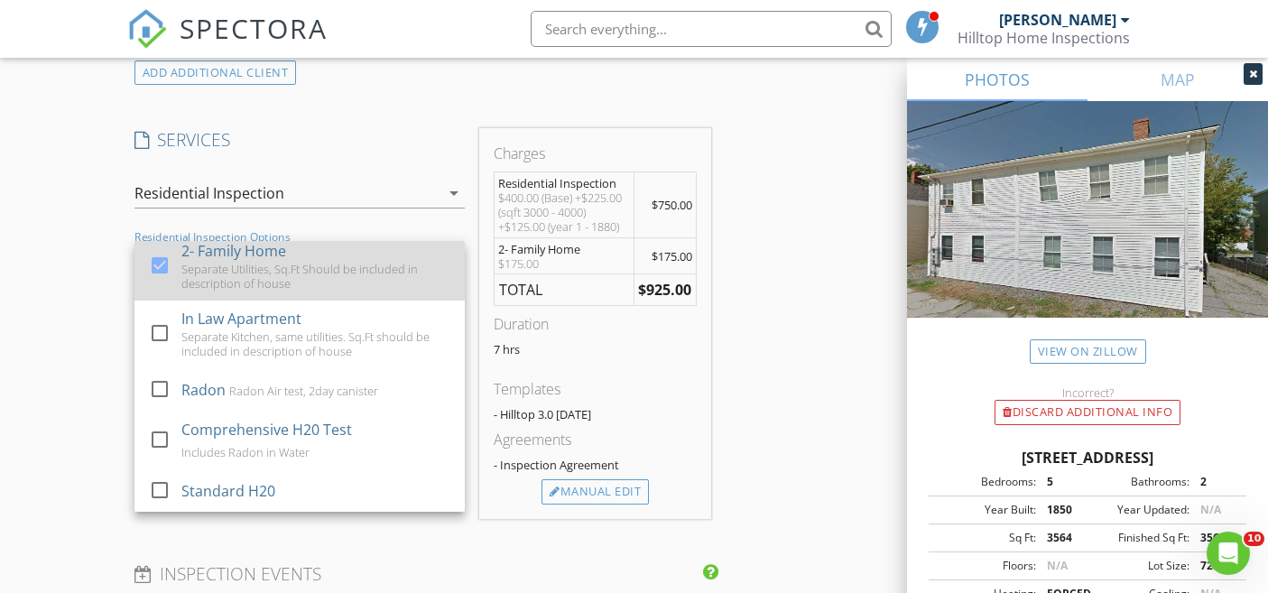
click at [161, 265] on div at bounding box center [159, 265] width 31 height 31
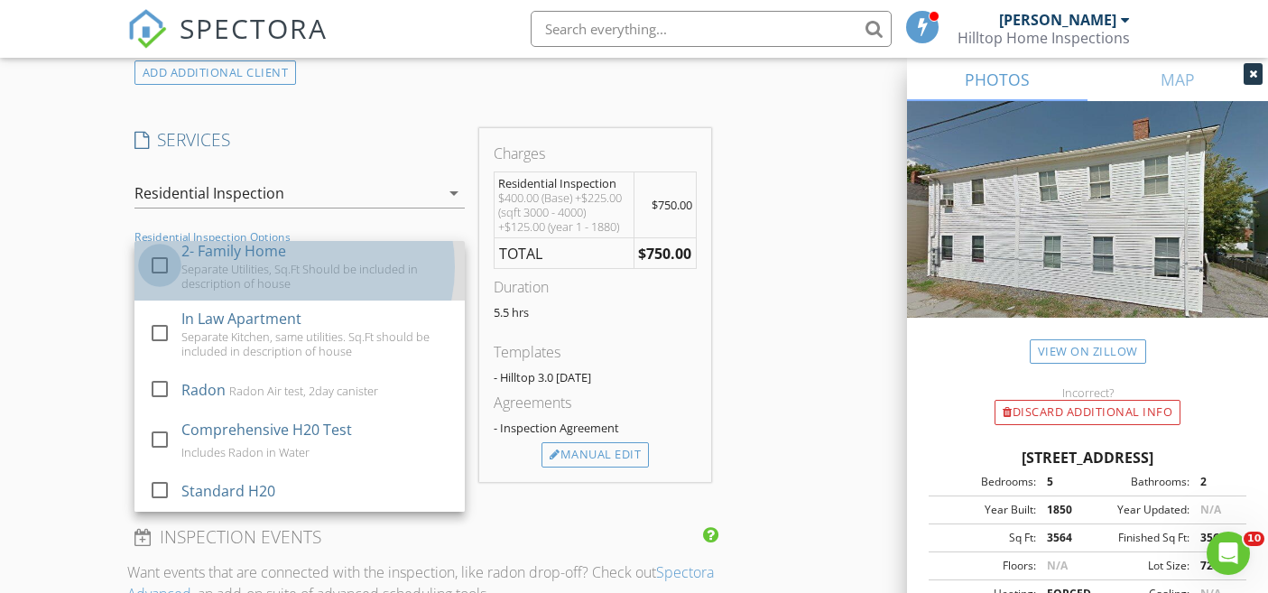
click at [161, 265] on div at bounding box center [159, 265] width 31 height 31
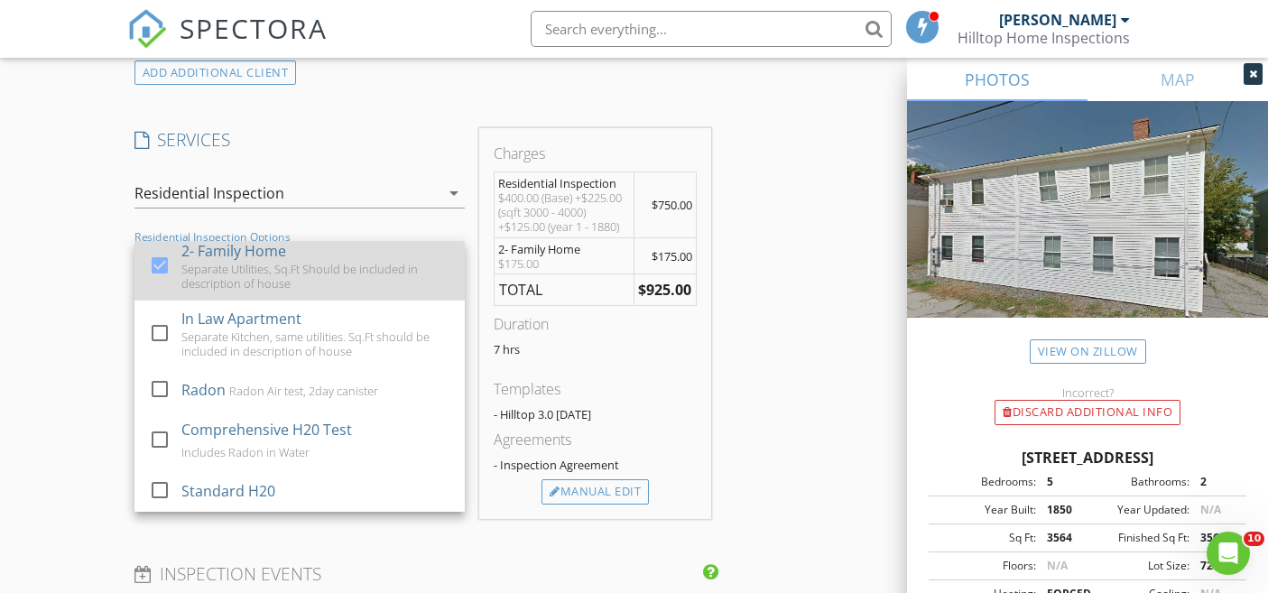
click at [161, 265] on div at bounding box center [159, 265] width 31 height 31
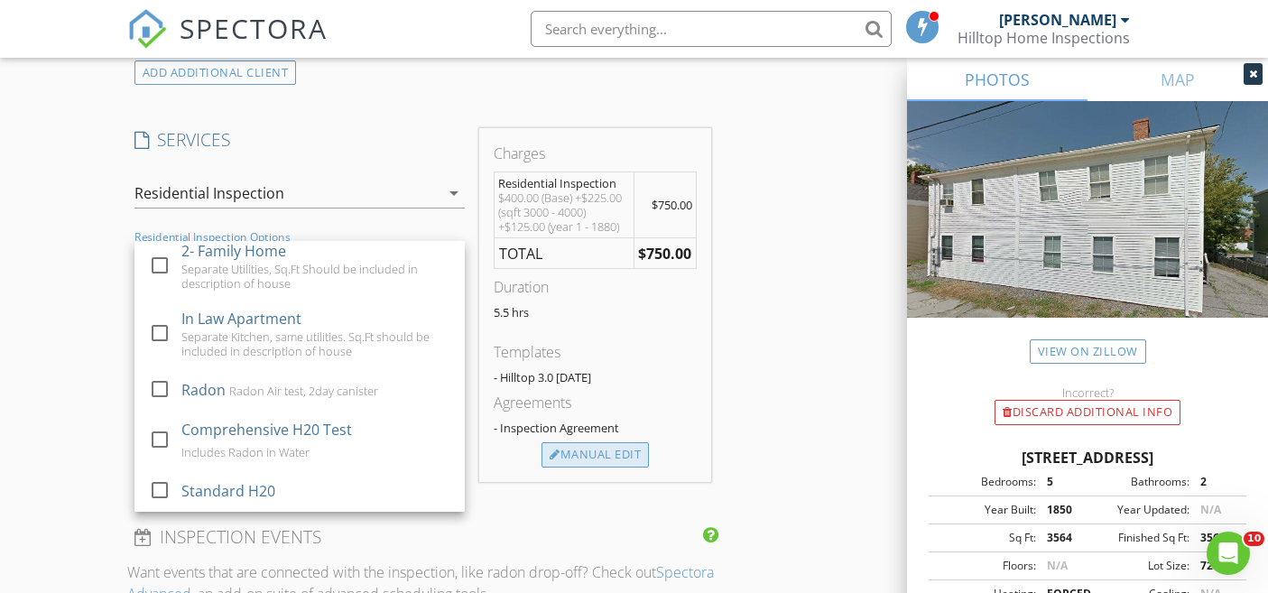
click at [567, 457] on div "Manual Edit" at bounding box center [594, 454] width 107 height 25
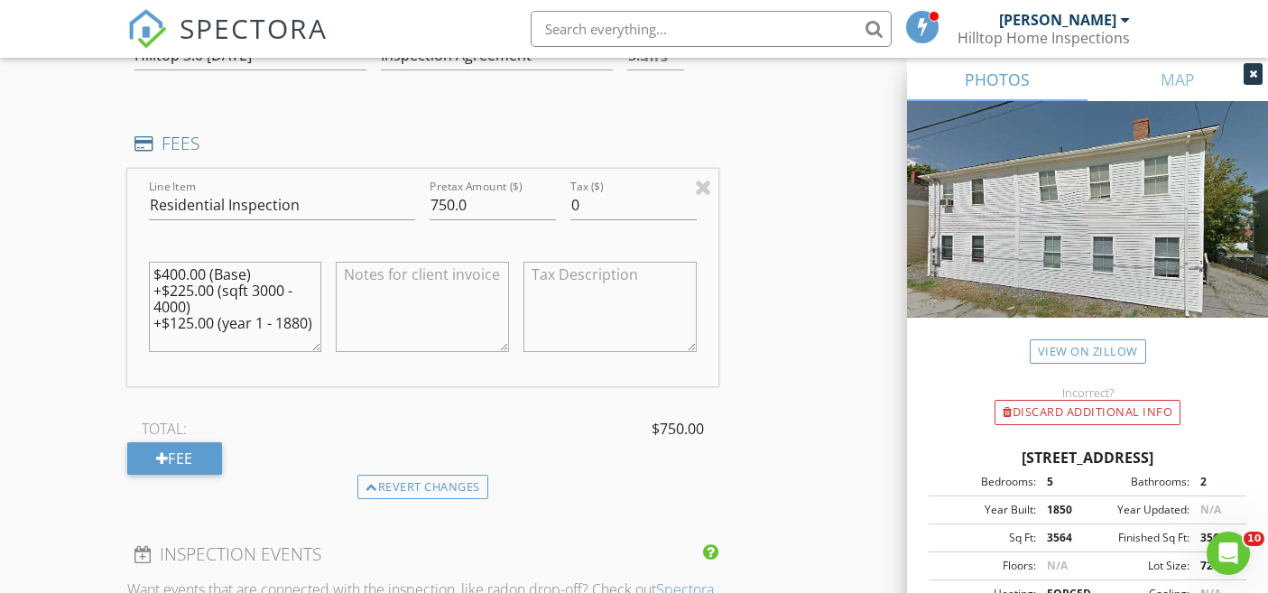
scroll to position [1580, 0]
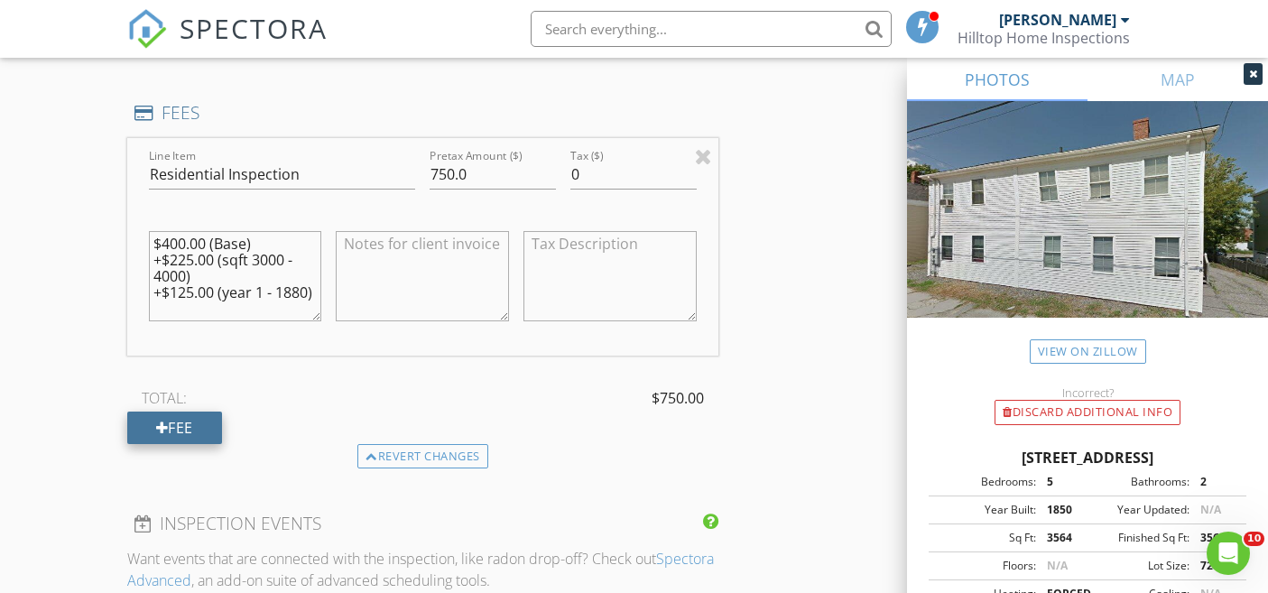
click at [181, 430] on div "Fee" at bounding box center [174, 427] width 95 height 32
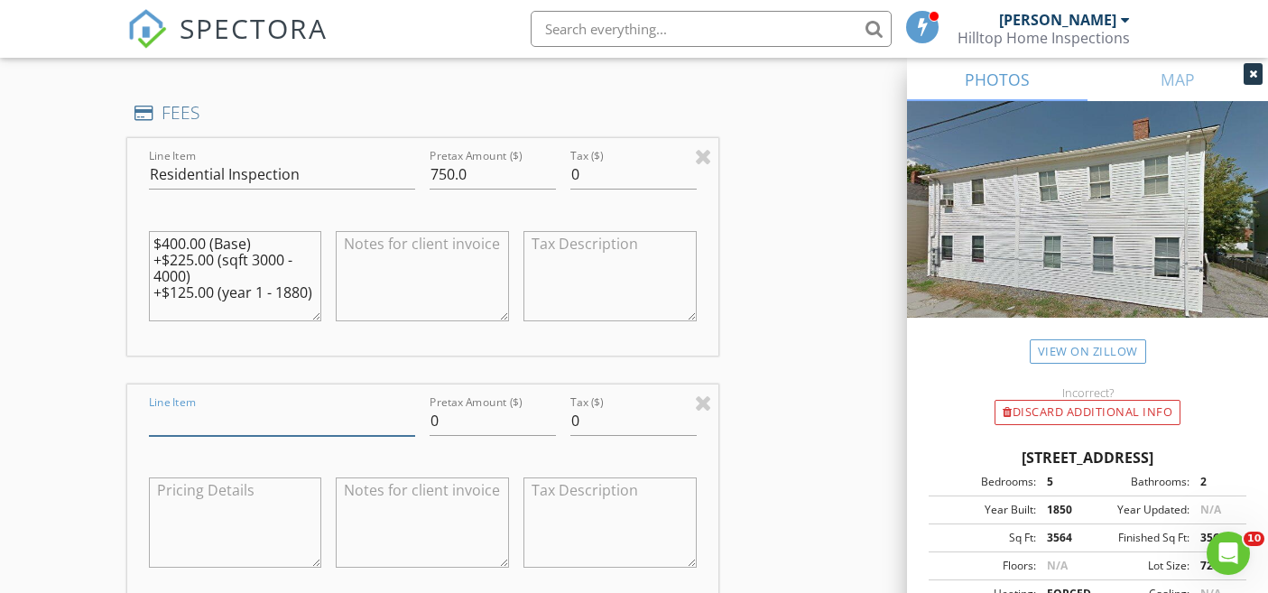
click at [282, 424] on input "Line Item" at bounding box center [282, 421] width 267 height 30
type input "3 Family Home"
click at [494, 428] on input "0" at bounding box center [492, 421] width 126 height 30
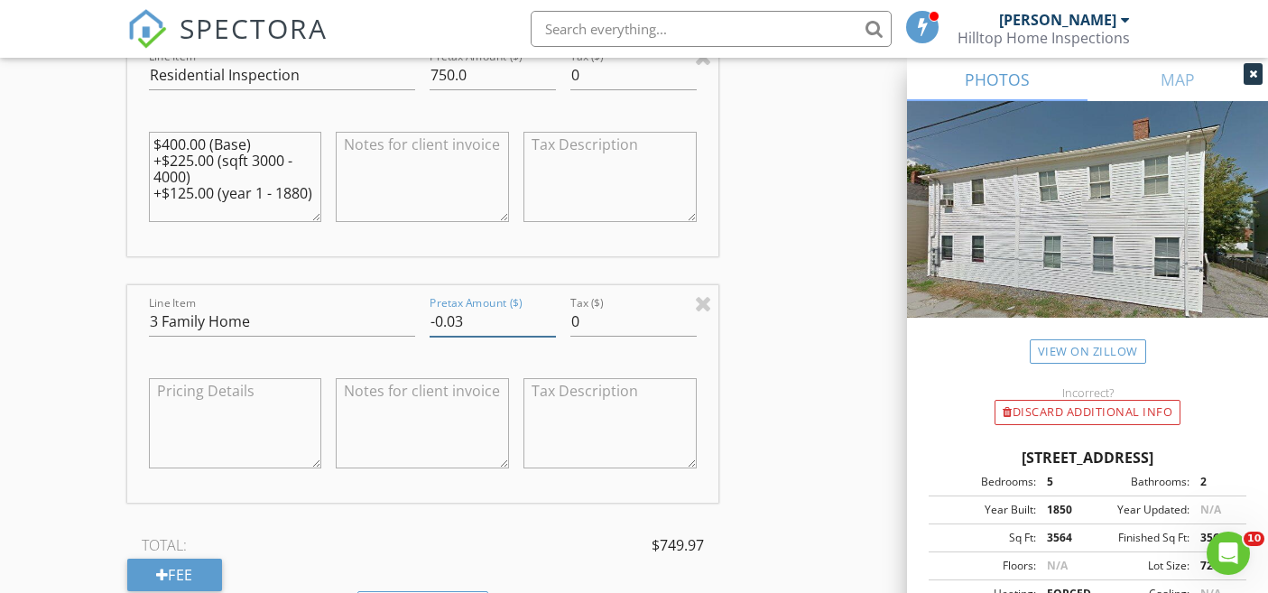
scroll to position [1681, 0]
type input "-0"
click at [751, 349] on div "INSPECTOR(S) check_box Kevin Stromski PRIMARY Kevin Stromski arrow_drop_down ch…" at bounding box center [634, 259] width 1014 height 3463
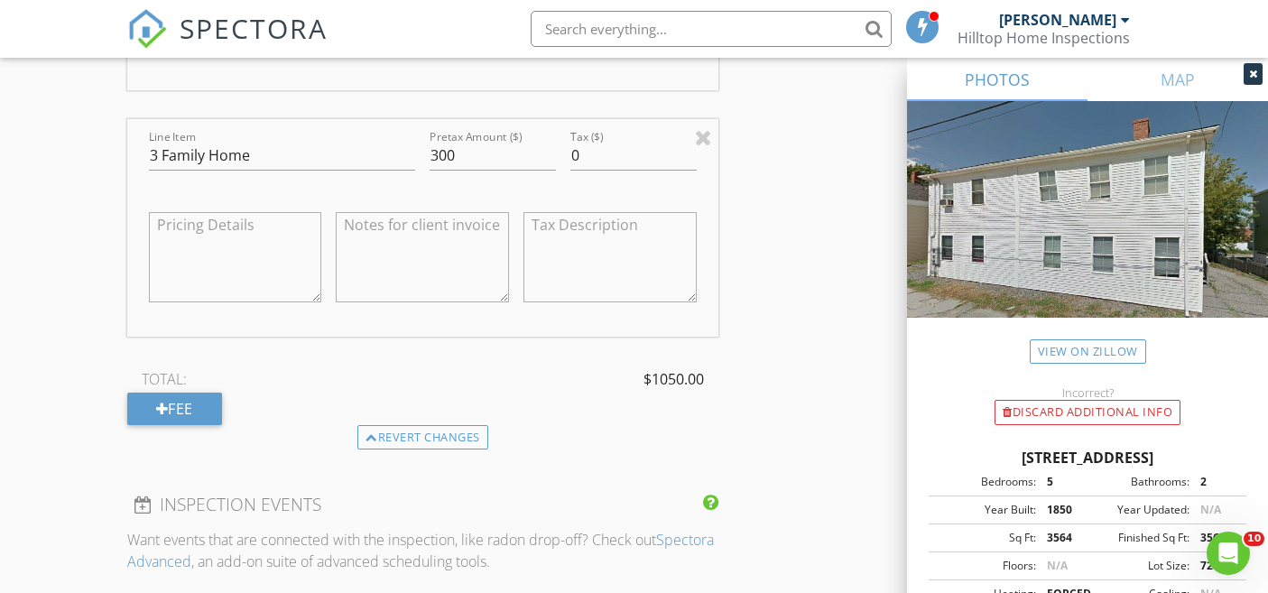
scroll to position [1700, 0]
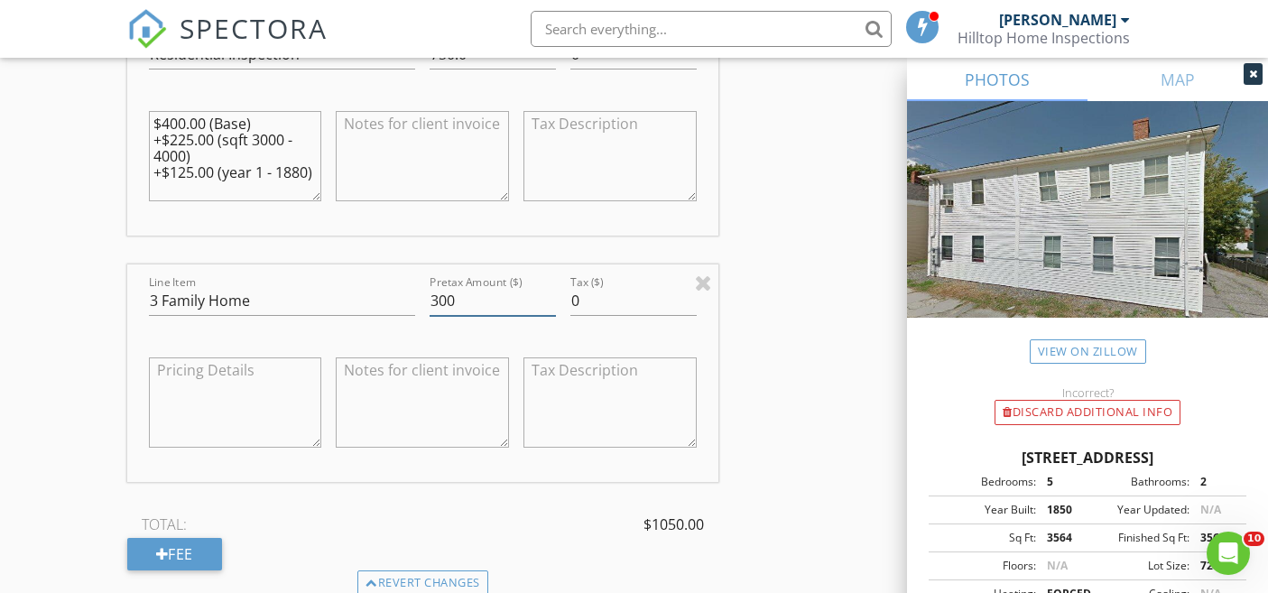
click at [476, 302] on input "300" at bounding box center [492, 301] width 126 height 30
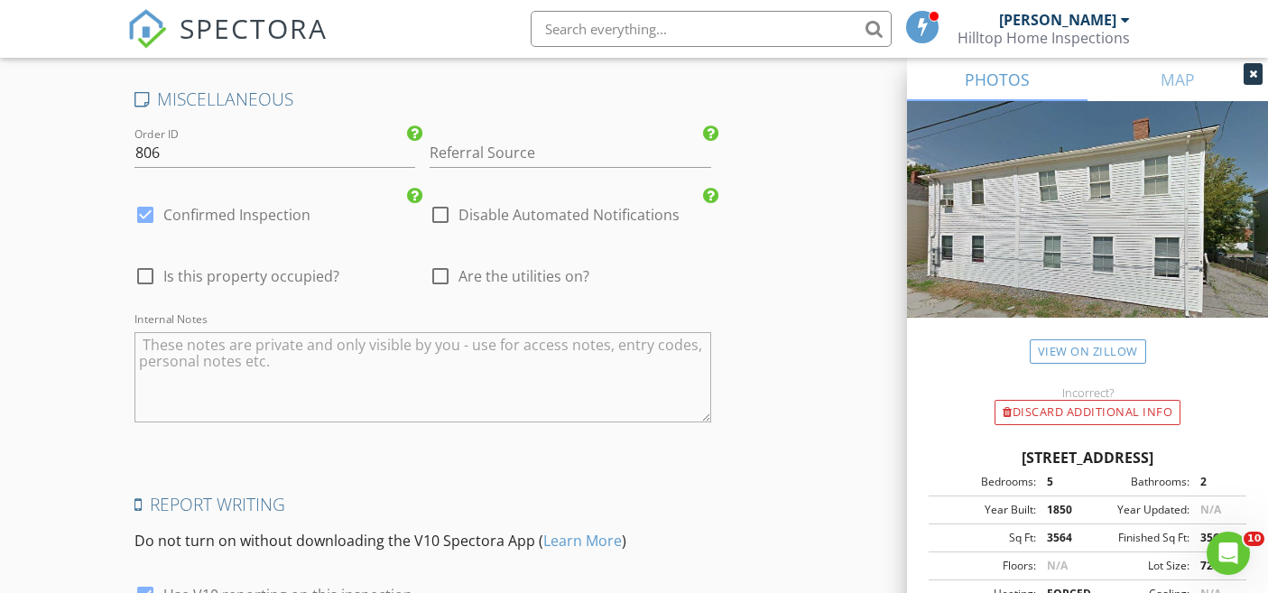
scroll to position [3123, 0]
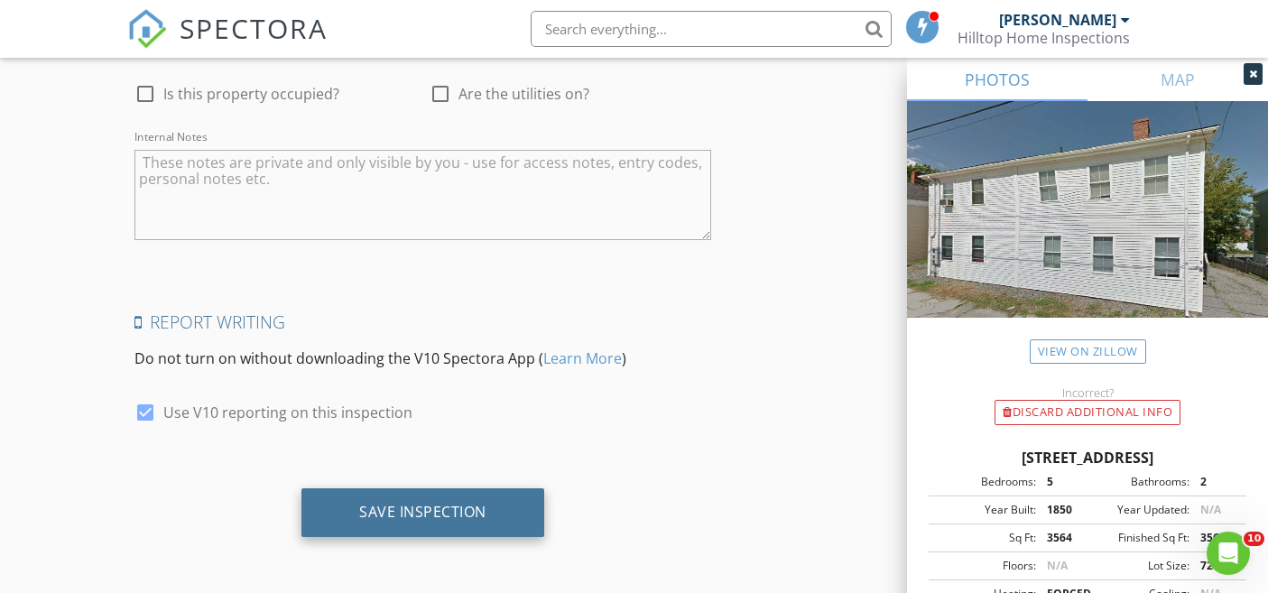
type input "350"
click at [500, 496] on div "Save Inspection" at bounding box center [422, 512] width 243 height 49
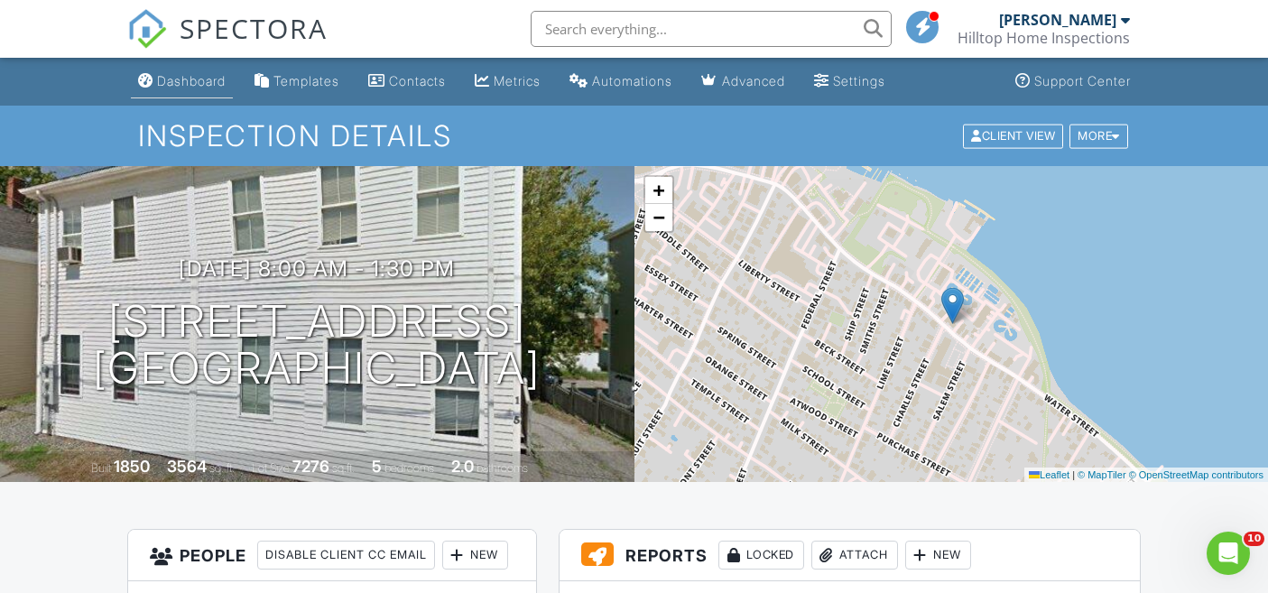
click at [213, 74] on div "Dashboard" at bounding box center [191, 80] width 69 height 15
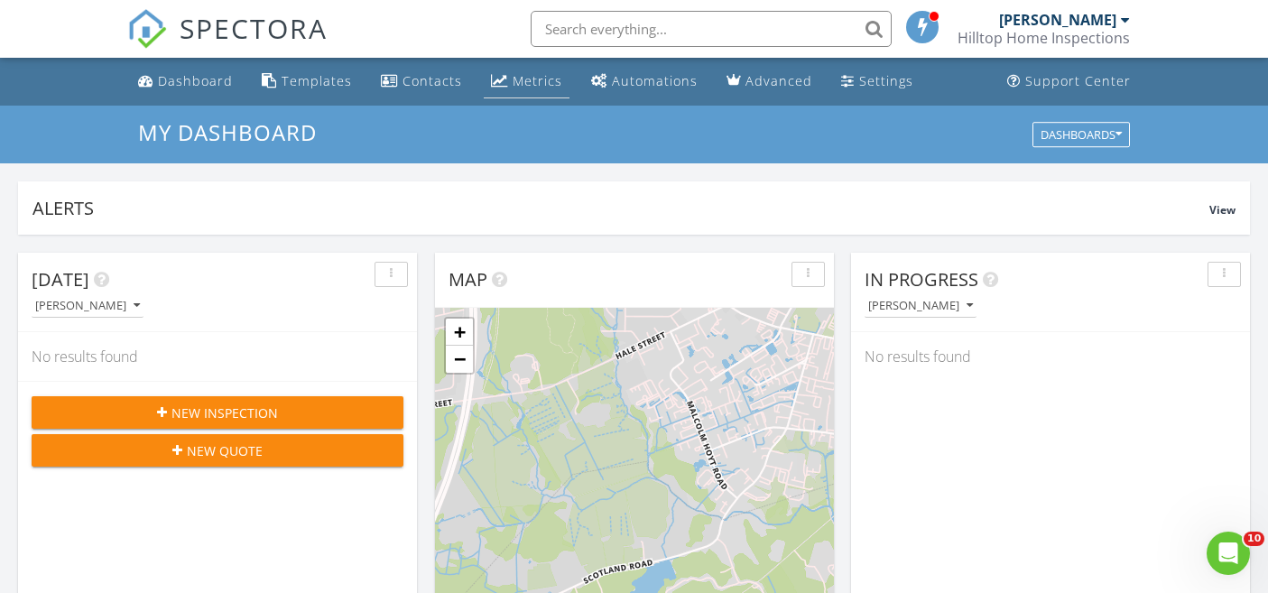
click at [544, 79] on div "Metrics" at bounding box center [537, 80] width 50 height 17
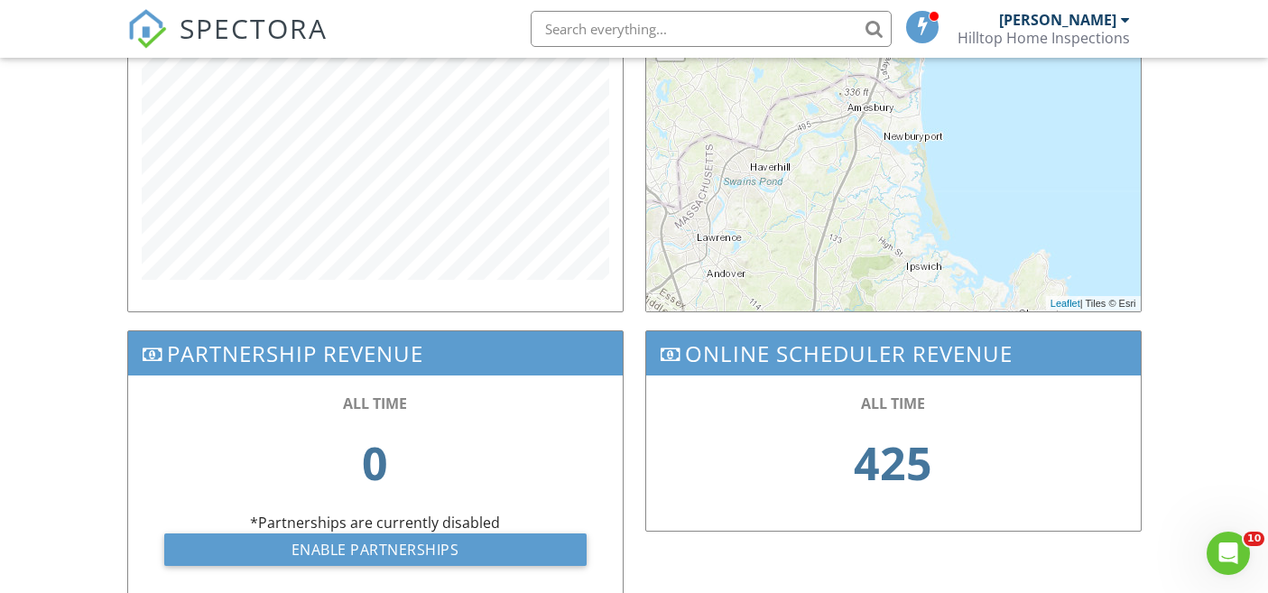
scroll to position [648, 0]
